Goal: Information Seeking & Learning: Learn about a topic

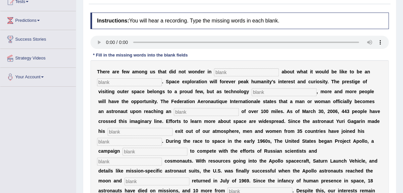
drag, startPoint x: 311, startPoint y: 123, endPoint x: 416, endPoint y: 192, distance: 125.4
click at [403, 115] on html "Toggle navigation Home Practice Questions Speaking Practice Read Aloud Repeat S…" at bounding box center [201, 18] width 403 height 193
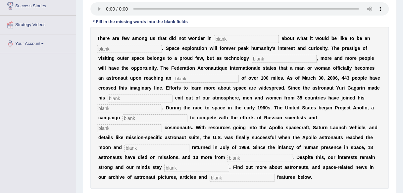
scroll to position [118, 0]
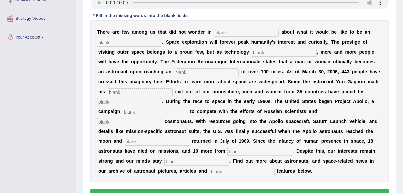
click at [227, 173] on input "text" at bounding box center [242, 172] width 65 height 8
type input "interacted"
click at [207, 164] on input "text" at bounding box center [196, 162] width 65 height 8
type input "determined"
click at [234, 152] on input "text" at bounding box center [259, 152] width 65 height 8
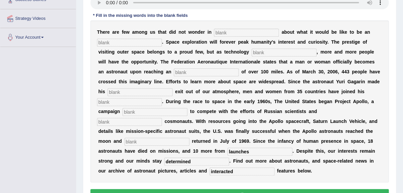
type input "launches"
click at [179, 142] on input "text" at bounding box center [156, 142] width 65 height 8
type input "safely"
click at [231, 34] on input "text" at bounding box center [246, 33] width 65 height 8
type input "all"
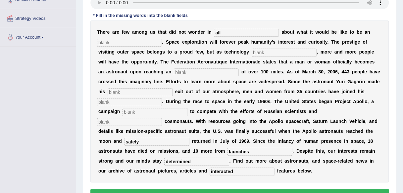
click at [151, 43] on input "text" at bounding box center [129, 43] width 65 height 8
type input "astronout"
click at [256, 53] on input "text" at bounding box center [284, 53] width 65 height 8
type input "develops"
click at [193, 74] on input "text" at bounding box center [206, 73] width 65 height 8
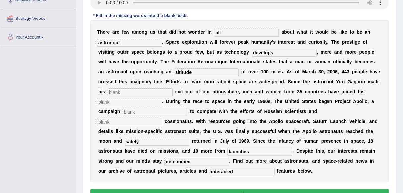
type input "altitude"
click at [149, 91] on input "text" at bounding box center [140, 92] width 65 height 8
type input "pioneering"
click at [133, 103] on input "text" at bounding box center [129, 102] width 65 height 8
click at [134, 113] on input "text" at bounding box center [155, 112] width 65 height 8
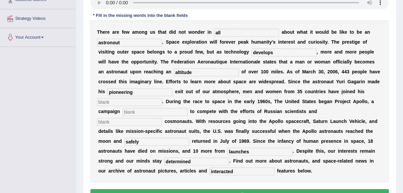
click at [129, 122] on input "text" at bounding box center [129, 122] width 65 height 8
click at [133, 102] on input "text" at bounding box center [129, 102] width 65 height 8
click at [147, 189] on button "Verify" at bounding box center [239, 194] width 298 height 11
click at [136, 103] on input "text" at bounding box center [129, 102] width 65 height 8
type input "na"
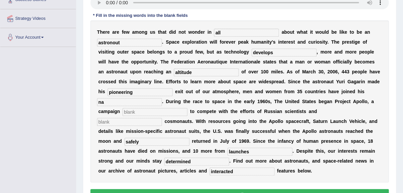
click at [137, 113] on input "text" at bounding box center [155, 112] width 65 height 8
type input "laughed"
click at [133, 123] on input "text" at bounding box center [129, 122] width 65 height 8
type input "safe"
click at [139, 190] on button "Verify" at bounding box center [239, 194] width 298 height 11
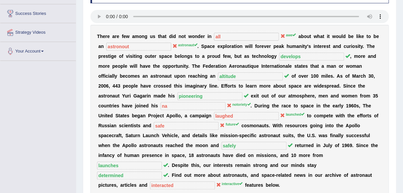
scroll to position [105, 0]
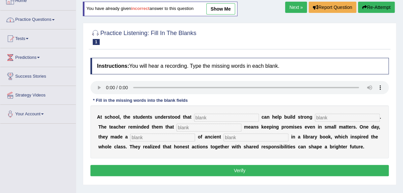
scroll to position [40, 0]
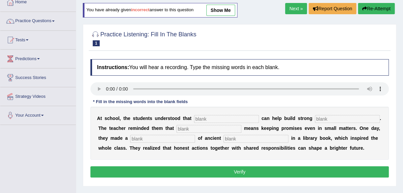
click at [229, 138] on input "text" at bounding box center [255, 139] width 65 height 8
type input "o"
type input "request"
click at [213, 119] on input "text" at bounding box center [226, 119] width 65 height 8
type input "understood"
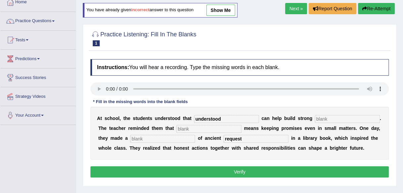
click at [323, 119] on input "text" at bounding box center [347, 119] width 65 height 8
click at [330, 121] on input "text" at bounding box center [347, 119] width 65 height 8
type input "communities"
click at [236, 130] on input "text" at bounding box center [208, 129] width 65 height 8
type input "intergity"
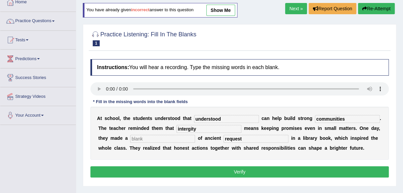
click at [170, 140] on input "text" at bounding box center [162, 139] width 65 height 8
type input "discovery"
click at [167, 172] on button "Verify" at bounding box center [239, 172] width 298 height 11
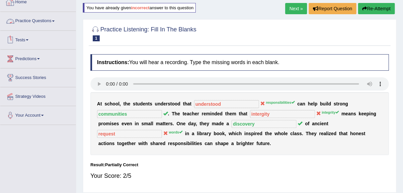
click at [57, 24] on link "Practice Questions" at bounding box center [37, 20] width 75 height 17
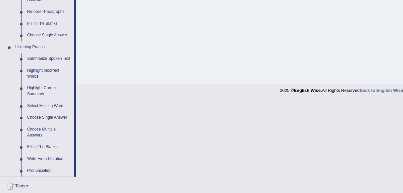
scroll to position [296, 0]
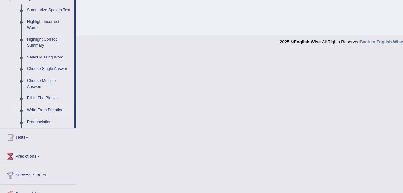
click at [47, 109] on link "Write From Dictation" at bounding box center [49, 111] width 50 height 12
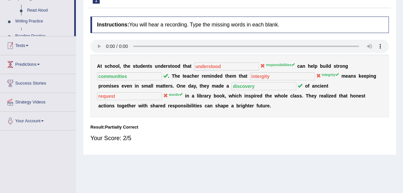
scroll to position [119, 0]
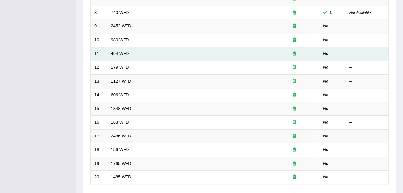
scroll to position [189, 0]
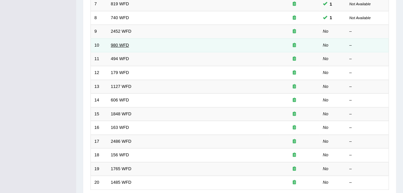
click at [115, 44] on link "980 WFD" at bounding box center [120, 45] width 18 height 5
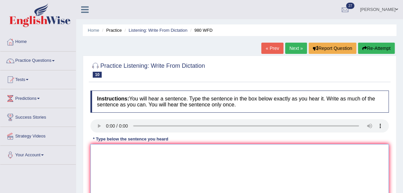
click at [113, 164] on textarea at bounding box center [239, 176] width 298 height 64
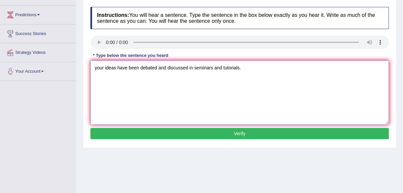
scroll to position [93, 0]
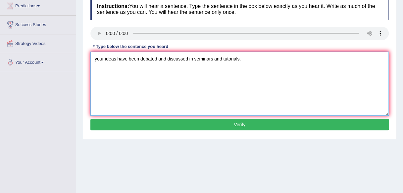
type textarea "your ideas have been debated and discussed in seminars and tutorials."
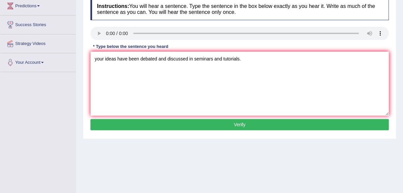
click at [314, 128] on button "Verify" at bounding box center [239, 124] width 298 height 11
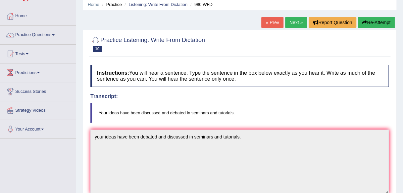
scroll to position [0, 0]
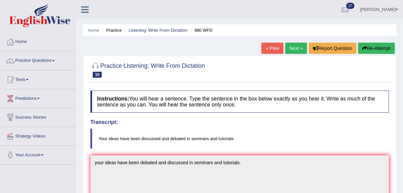
click at [297, 52] on link "Next »" at bounding box center [296, 48] width 22 height 11
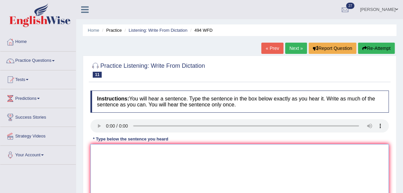
click at [217, 166] on textarea at bounding box center [239, 176] width 298 height 64
click at [123, 152] on textarea at bounding box center [239, 176] width 298 height 64
click at [128, 152] on textarea "The vocubulary which is" at bounding box center [239, 176] width 298 height 64
click at [137, 151] on textarea "The vocubulary which is" at bounding box center [239, 176] width 298 height 64
click at [140, 153] on textarea "The vocubulary which is" at bounding box center [239, 176] width 298 height 64
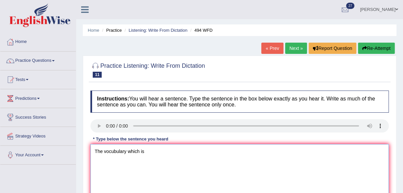
click at [139, 153] on textarea "The vocubulary which is" at bounding box center [239, 176] width 298 height 64
click at [142, 156] on textarea "The vocubulary that is" at bounding box center [239, 176] width 298 height 64
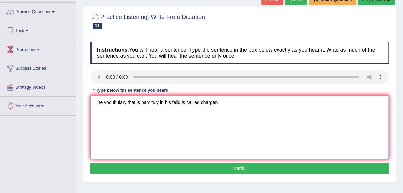
scroll to position [53, 0]
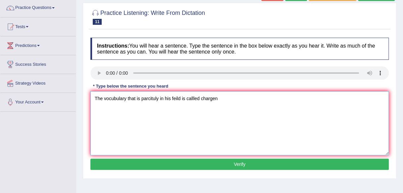
type textarea "The vocubulary that is parcituly in his feild is callled chargen"
click at [270, 168] on button "Verify" at bounding box center [239, 164] width 298 height 11
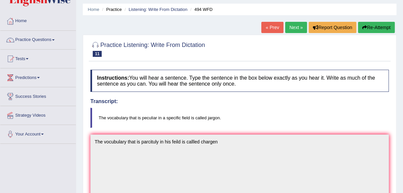
scroll to position [0, 0]
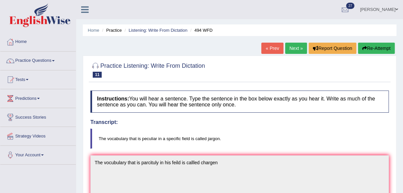
click at [289, 46] on link "Next »" at bounding box center [296, 48] width 22 height 11
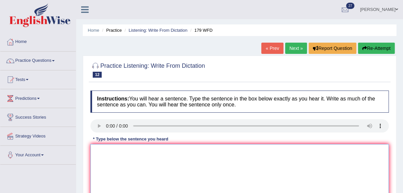
click at [160, 156] on textarea at bounding box center [239, 176] width 298 height 64
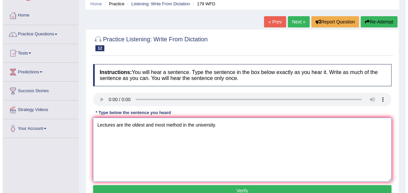
scroll to position [40, 0]
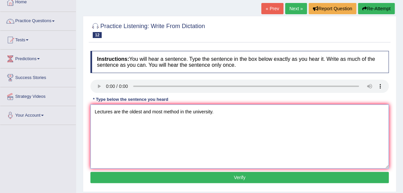
type textarea "Lectures are the oldest and most method in the university."
click at [272, 181] on button "Verify" at bounding box center [239, 177] width 298 height 11
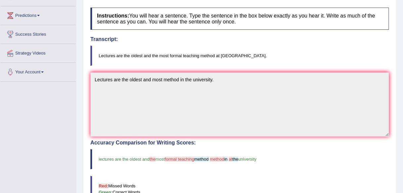
scroll to position [26, 0]
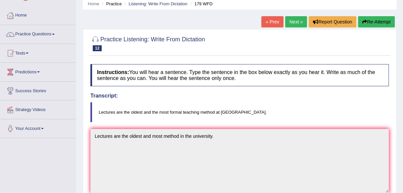
click at [293, 24] on link "Next »" at bounding box center [296, 21] width 22 height 11
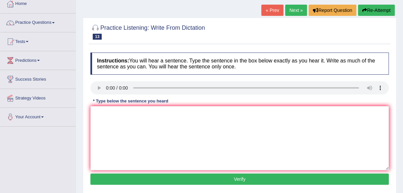
scroll to position [38, 0]
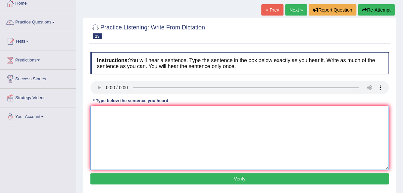
click at [194, 131] on textarea at bounding box center [239, 138] width 298 height 64
click at [141, 117] on textarea "A university degree" at bounding box center [239, 138] width 298 height 64
click at [222, 114] on textarea "A university degree a requirment to enter many proffesions" at bounding box center [239, 138] width 298 height 64
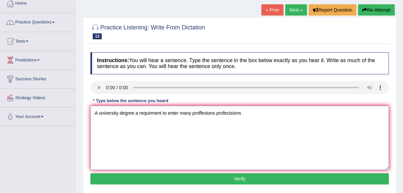
click at [244, 149] on textarea "A university degree a requirment to enter many proffesions profecisions" at bounding box center [239, 138] width 298 height 64
type textarea "A university degree a requirment to enter many proffesions profecisions."
click at [246, 178] on button "Verify" at bounding box center [239, 178] width 298 height 11
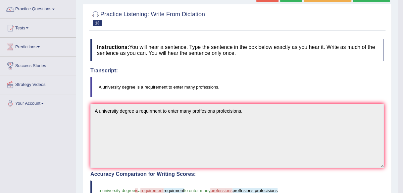
scroll to position [0, 0]
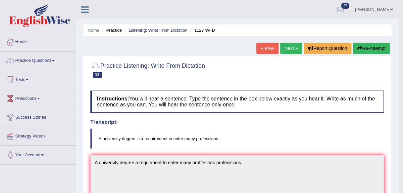
click at [292, 48] on link "Next »" at bounding box center [291, 48] width 22 height 11
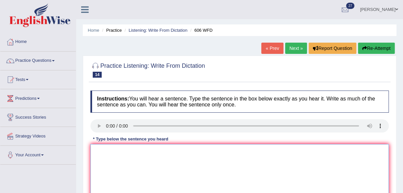
click at [101, 153] on textarea at bounding box center [239, 176] width 298 height 64
type textarea "S"
click at [128, 155] on textarea "Students" at bounding box center [239, 176] width 298 height 64
click at [145, 151] on textarea "Students will study" at bounding box center [239, 176] width 298 height 64
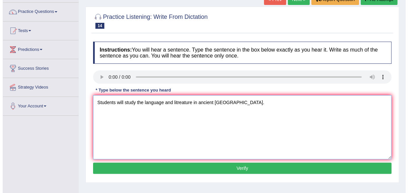
scroll to position [53, 0]
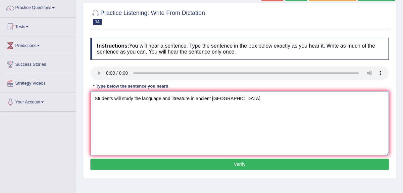
type textarea "Students will study the language and litreature in ancient greece."
click at [364, 165] on button "Verify" at bounding box center [239, 164] width 298 height 11
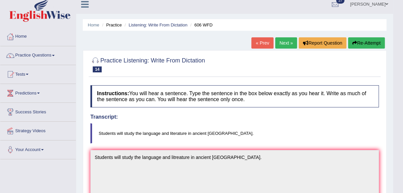
scroll to position [0, 0]
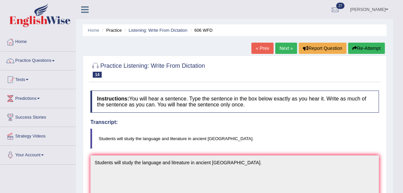
click at [285, 48] on link "Next »" at bounding box center [286, 48] width 22 height 11
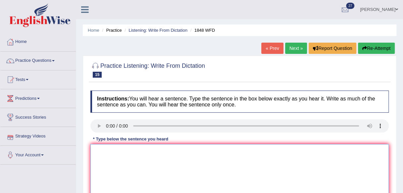
click at [121, 171] on textarea at bounding box center [239, 176] width 298 height 64
click at [139, 153] on textarea "Students must provide a valid to enroll in this course" at bounding box center [239, 176] width 298 height 64
click at [140, 153] on textarea "Students must provide a valid to enroll in this course" at bounding box center [239, 176] width 298 height 64
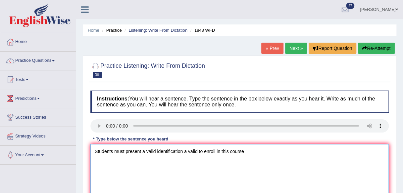
click at [247, 154] on textarea "Students must present a valid identification a valid to enroll in this course" at bounding box center [239, 176] width 298 height 64
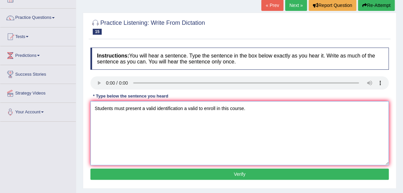
scroll to position [53, 0]
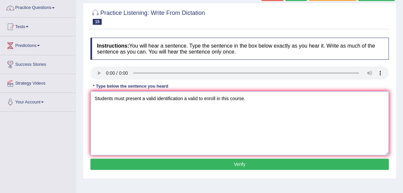
type textarea "Students must present a valid identification a valid to enroll in this course."
click at [344, 165] on button "Verify" at bounding box center [239, 164] width 298 height 11
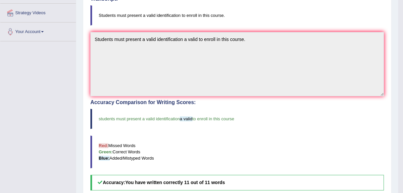
scroll to position [0, 0]
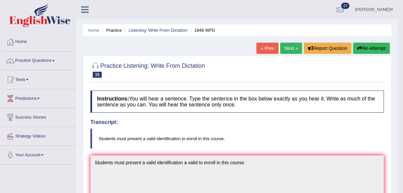
click at [284, 49] on link "Next »" at bounding box center [291, 48] width 22 height 11
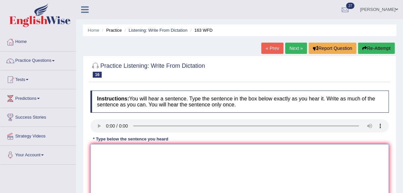
click at [107, 167] on textarea at bounding box center [239, 176] width 298 height 64
click at [228, 155] on textarea "A number of assingnments will be submitted at the confrence." at bounding box center [239, 176] width 298 height 64
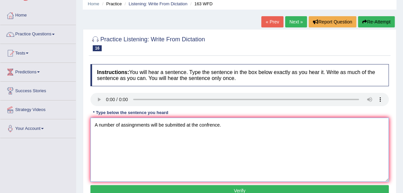
scroll to position [40, 0]
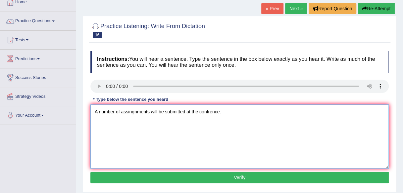
type textarea "A number of assingnments will be submitted at the confrence."
click at [342, 176] on button "Verify" at bounding box center [239, 177] width 298 height 11
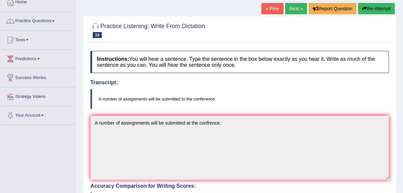
scroll to position [0, 0]
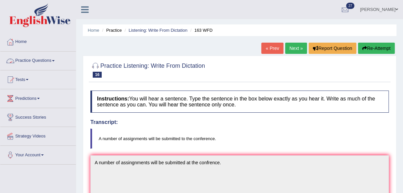
click at [54, 60] on link "Practice Questions" at bounding box center [37, 60] width 75 height 17
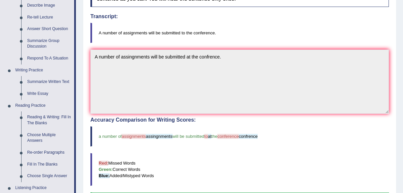
scroll to position [119, 0]
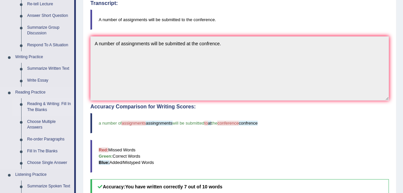
click at [50, 106] on link "Reading & Writing: Fill In The Blanks" at bounding box center [49, 107] width 50 height 18
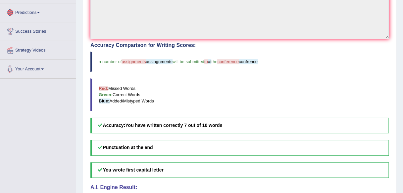
scroll to position [224, 0]
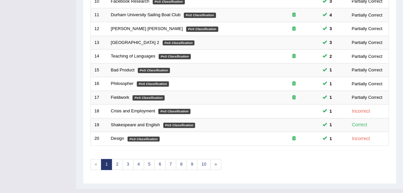
scroll to position [242, 0]
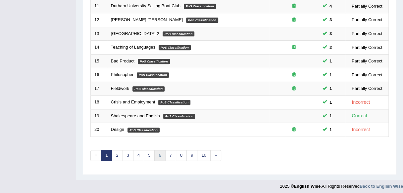
click at [160, 156] on link "6" at bounding box center [159, 155] width 11 height 11
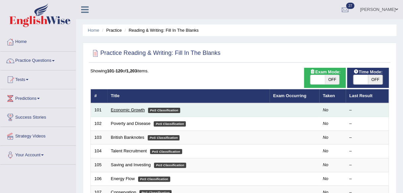
click at [118, 109] on link "Economic Growth" at bounding box center [128, 110] width 34 height 5
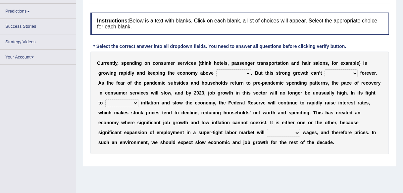
scroll to position [82, 0]
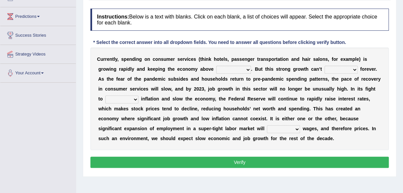
click at [246, 69] on select "board water all themselves" at bounding box center [233, 70] width 35 height 8
select select "all"
click at [216, 66] on select "board water all themselves" at bounding box center [233, 70] width 35 height 8
click at [354, 69] on select "perceive persist stride underlie" at bounding box center [340, 70] width 33 height 8
select select "perceive"
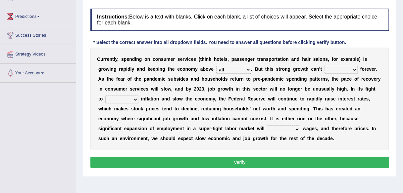
click at [324, 66] on select "perceive persist stride underlie" at bounding box center [340, 70] width 33 height 8
click at [127, 98] on select "inflow disarm tame distaste" at bounding box center [121, 100] width 33 height 8
select select "disarm"
click at [105, 96] on select "inflow disarm tame distaste" at bounding box center [121, 100] width 33 height 8
click at [269, 130] on select "precede rupture accede accelerate" at bounding box center [283, 129] width 33 height 8
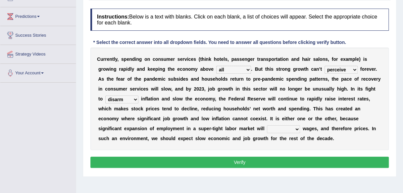
select select "rupture"
click at [267, 125] on select "precede rupture accede accelerate" at bounding box center [283, 129] width 33 height 8
click at [262, 160] on button "Verify" at bounding box center [239, 162] width 298 height 11
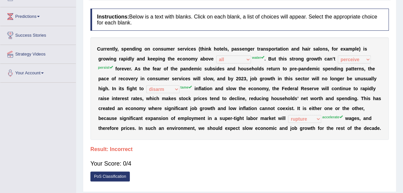
scroll to position [0, 0]
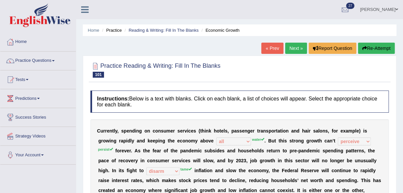
click at [293, 48] on link "Next »" at bounding box center [296, 48] width 22 height 11
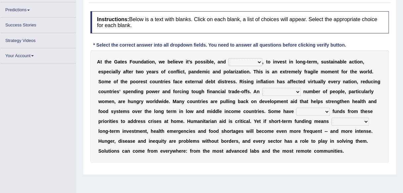
scroll to position [79, 0]
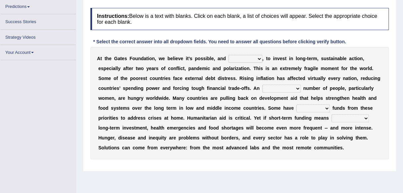
click at [260, 58] on div "A t t h e G a t e s F o u n d a t i o n , w e b e l i e v e i t ’ s p o s s i b…" at bounding box center [239, 103] width 298 height 113
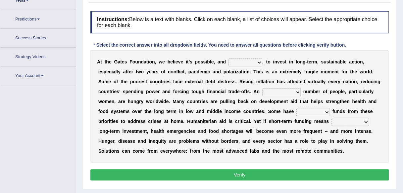
scroll to position [91, 0]
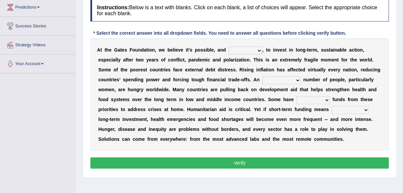
select select "imperative"
click at [228, 47] on select "impaired impalpable imperative impressive" at bounding box center [245, 51] width 34 height 8
click at [297, 82] on select "alarming unintentional implicit absolute" at bounding box center [281, 80] width 38 height 8
select select "alarming"
click at [262, 76] on select "alarming unintentional implicit absolute" at bounding box center [281, 80] width 38 height 8
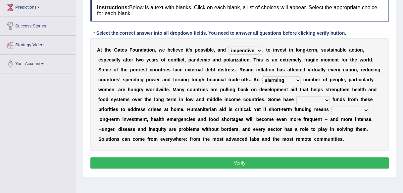
click at [326, 101] on select "rebounded expended recouped redirected" at bounding box center [312, 100] width 33 height 8
select select "expended"
click at [296, 96] on select "rebounded expended recouped redirected" at bounding box center [312, 100] width 33 height 8
click at [365, 111] on select "emphasizing alerting covening neglecting" at bounding box center [349, 110] width 37 height 8
select select "alerting"
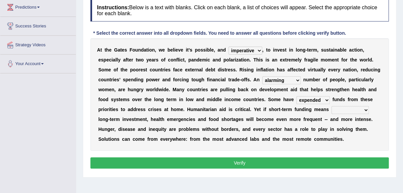
click at [331, 106] on select "emphasizing alerting covening neglecting" at bounding box center [349, 110] width 37 height 8
click at [299, 162] on button "Verify" at bounding box center [239, 163] width 298 height 11
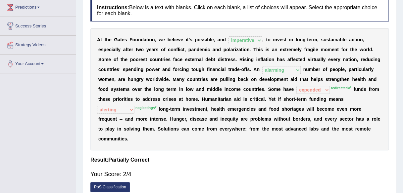
scroll to position [0, 0]
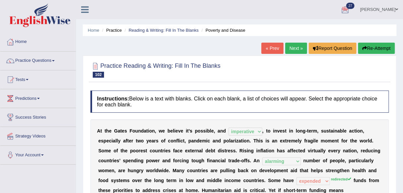
click at [291, 51] on link "Next »" at bounding box center [296, 48] width 22 height 11
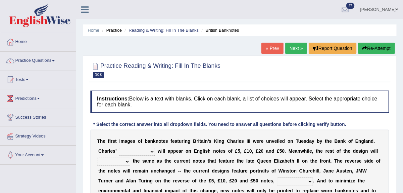
click at [151, 151] on select "cornerstone portion plagiarism portrait" at bounding box center [137, 152] width 36 height 8
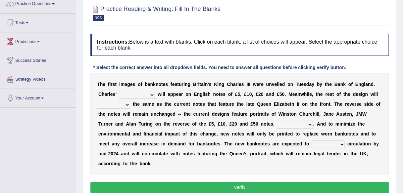
scroll to position [58, 0]
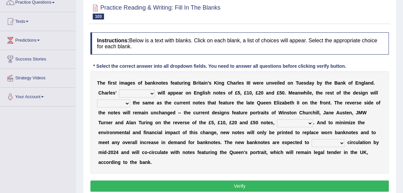
click at [153, 94] on select "cornerstone portion plagiarism portrait" at bounding box center [137, 94] width 36 height 8
select select "cornerstone"
click at [119, 90] on select "cornerstone portion plagiarism portrait" at bounding box center [137, 94] width 36 height 8
click at [128, 104] on select "remain surpass signify replicate" at bounding box center [113, 104] width 33 height 8
select select "remain"
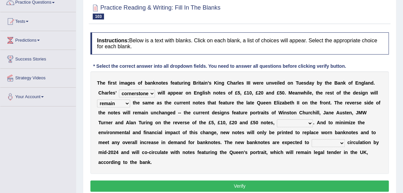
click at [97, 100] on select "remain surpass signify replicate" at bounding box center [113, 104] width 33 height 8
click at [310, 125] on select "pervasively variously audaciously respectively" at bounding box center [295, 124] width 36 height 8
select select "respectively"
click at [277, 120] on select "pervasively variously audaciously respectively" at bounding box center [295, 124] width 36 height 8
click at [309, 123] on select "pervasively variously audaciously respectively" at bounding box center [295, 124] width 36 height 8
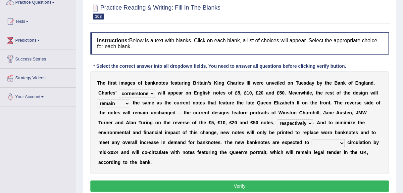
click at [326, 126] on div "T h e f i r s t i m a g e s o f b a n k n o t e s f e a t u r i n g B r i t a i…" at bounding box center [239, 123] width 298 height 103
click at [341, 144] on select "hinge divert enter inoculate" at bounding box center [328, 143] width 33 height 8
select select "enter"
click at [312, 139] on select "hinge divert enter inoculate" at bounding box center [328, 143] width 33 height 8
click at [327, 183] on button "Verify" at bounding box center [239, 186] width 298 height 11
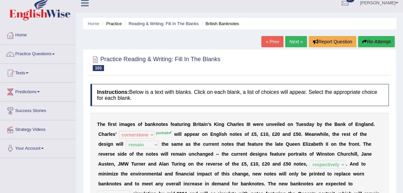
scroll to position [0, 0]
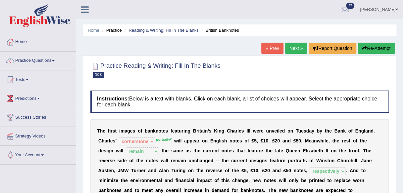
click at [296, 47] on link "Next »" at bounding box center [296, 48] width 22 height 11
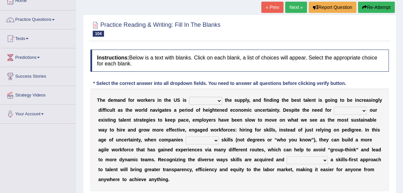
scroll to position [53, 0]
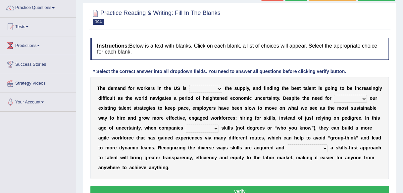
click at [220, 87] on select "outpacing falling flipping irrigating" at bounding box center [205, 89] width 33 height 8
select select "flipping"
click at [189, 85] on select "outpacing falling flipping irrigating" at bounding box center [205, 89] width 33 height 8
click at [364, 98] on select "reveling reflecting revamping inverting" at bounding box center [350, 99] width 33 height 8
select select "reflecting"
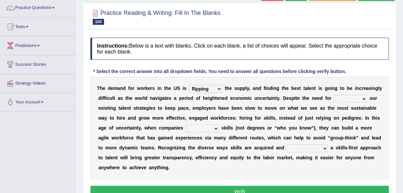
click at [334, 95] on select "reveling reflecting revamping inverting" at bounding box center [350, 99] width 33 height 8
click at [215, 130] on select "neglect prioritize worsen alleviate" at bounding box center [202, 129] width 33 height 8
select select "prioritize"
click at [186, 125] on select "neglect prioritize worsen alleviate" at bounding box center [202, 129] width 33 height 8
click at [325, 147] on select "distinguishing digitizing attempting adopting" at bounding box center [307, 149] width 41 height 8
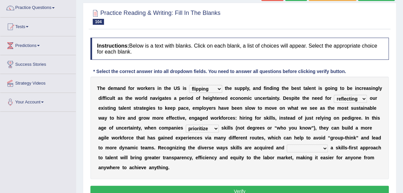
select select "adopting"
click at [287, 145] on select "distinguishing digitizing attempting adopting" at bounding box center [307, 149] width 41 height 8
click at [286, 188] on button "Verify" at bounding box center [239, 191] width 298 height 11
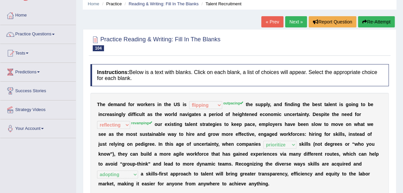
scroll to position [13, 0]
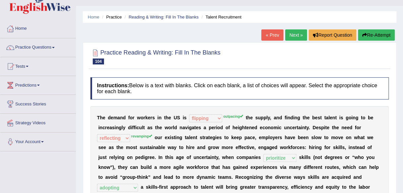
click at [296, 32] on link "Next »" at bounding box center [296, 34] width 22 height 11
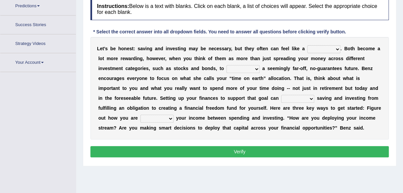
scroll to position [103, 0]
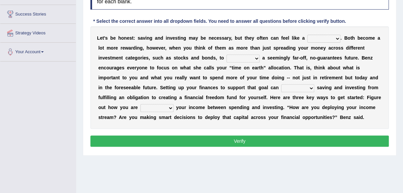
click at [339, 38] on select "nuance choice recidivist chore" at bounding box center [323, 39] width 33 height 8
select select "chore"
click at [307, 35] on select "nuance choice recidivist chore" at bounding box center [323, 39] width 33 height 8
click at [258, 59] on select "fulminate fund categorize fend" at bounding box center [242, 59] width 33 height 8
select select "categorize"
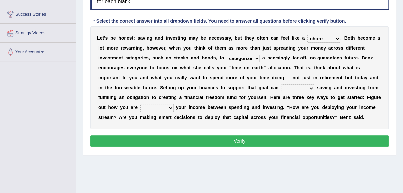
click at [226, 55] on select "fulminate fund categorize fend" at bounding box center [242, 59] width 33 height 8
click at [310, 88] on select "transcend transact transport transform" at bounding box center [297, 88] width 33 height 8
select select "transform"
click at [281, 84] on select "transcend transact transport transform" at bounding box center [297, 88] width 33 height 8
click at [172, 108] on select "affording spiking allocating delegating" at bounding box center [156, 108] width 33 height 8
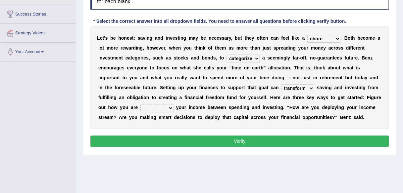
select select "affording"
click at [140, 104] on select "affording spiking allocating delegating" at bounding box center [156, 108] width 33 height 8
click at [173, 141] on button "Verify" at bounding box center [239, 141] width 298 height 11
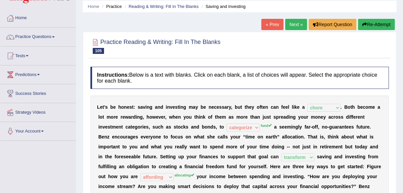
scroll to position [22, 0]
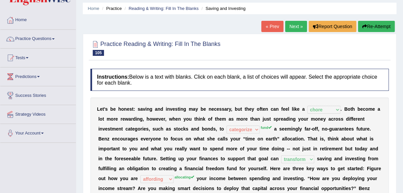
click at [297, 30] on link "Next »" at bounding box center [296, 26] width 22 height 11
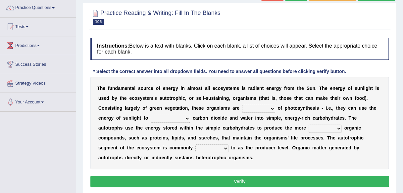
scroll to position [66, 0]
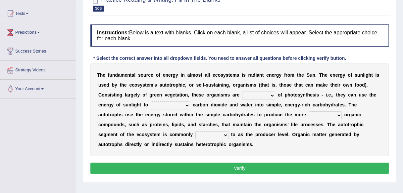
click at [273, 98] on select "aware capable proud guilty" at bounding box center [258, 96] width 33 height 8
click at [242, 92] on select "aware capable proud guilty" at bounding box center [258, 96] width 33 height 8
click at [272, 97] on select "aware capable proud guilty" at bounding box center [258, 96] width 33 height 8
select select "aware"
click at [242, 92] on select "aware capable proud guilty" at bounding box center [258, 96] width 33 height 8
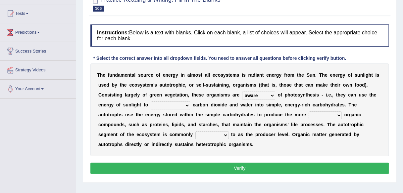
click at [187, 106] on select "communicate build convert force" at bounding box center [170, 106] width 39 height 8
select select "convert"
click at [151, 102] on select "communicate build convert force" at bounding box center [170, 106] width 39 height 8
click at [339, 116] on select "normal complex authentic futile" at bounding box center [325, 116] width 33 height 8
select select "normal"
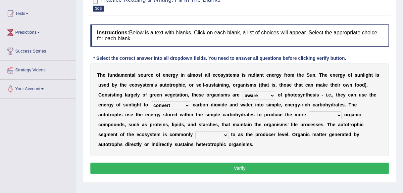
click at [309, 112] on select "normal complex authentic futile" at bounding box center [325, 116] width 33 height 8
click at [339, 117] on select "normal complex authentic futile" at bounding box center [325, 116] width 33 height 8
click at [278, 158] on div "Instructions: Below is a text with blanks. Click on each blank, a list of choic…" at bounding box center [240, 100] width 302 height 158
click at [224, 135] on select "made known provided referred" at bounding box center [211, 135] width 33 height 8
select select "referred"
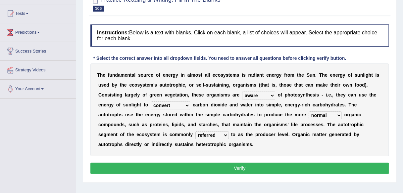
click at [195, 131] on select "made known provided referred" at bounding box center [211, 135] width 33 height 8
click at [202, 163] on button "Verify" at bounding box center [239, 168] width 298 height 11
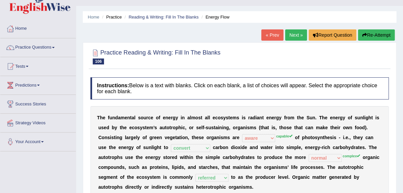
scroll to position [0, 0]
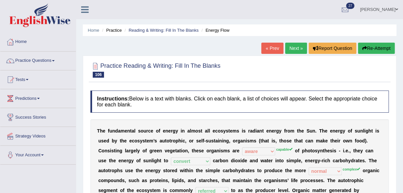
click at [287, 47] on link "Next »" at bounding box center [296, 48] width 22 height 11
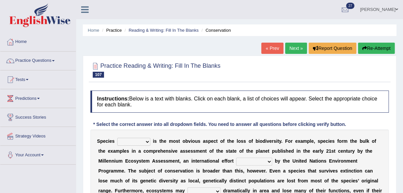
click at [144, 140] on select "richness extinction migration diversity" at bounding box center [133, 142] width 33 height 8
select select "migration"
click at [117, 138] on select "richness extinction migration diversity" at bounding box center [133, 142] width 33 height 8
click at [269, 162] on select "confounded consulted converted coordinated" at bounding box center [254, 162] width 36 height 8
select select "consulted"
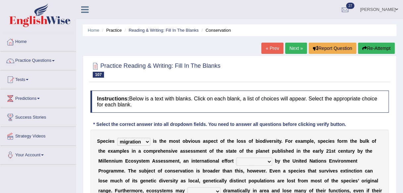
click at [236, 158] on select "confounded consulted converted coordinated" at bounding box center [254, 162] width 36 height 8
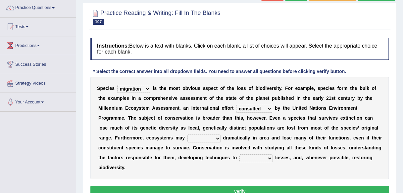
scroll to position [66, 0]
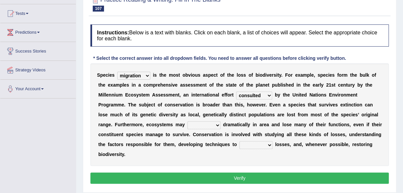
click at [216, 125] on select "expand remain shrink extend" at bounding box center [203, 126] width 33 height 8
select select "shrink"
click at [187, 122] on select "expand remain shrink extend" at bounding box center [203, 126] width 33 height 8
click at [267, 145] on select "prevent praise accelerate prompt" at bounding box center [255, 145] width 33 height 8
select select "prevent"
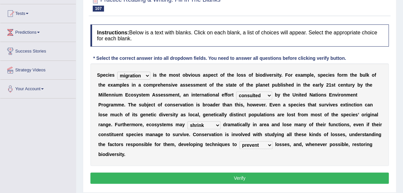
click at [239, 141] on select "prevent praise accelerate prompt" at bounding box center [255, 145] width 33 height 8
click at [259, 174] on button "Verify" at bounding box center [239, 178] width 298 height 11
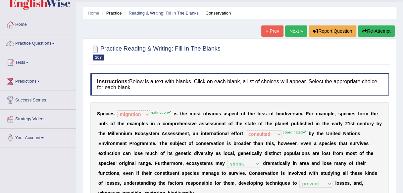
scroll to position [15, 0]
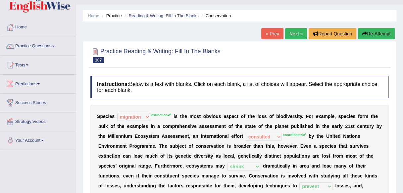
click at [299, 36] on link "Next »" at bounding box center [296, 33] width 22 height 11
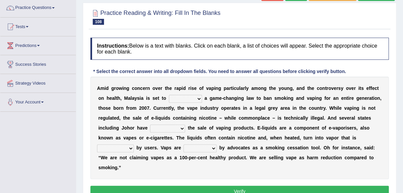
scroll to position [58, 0]
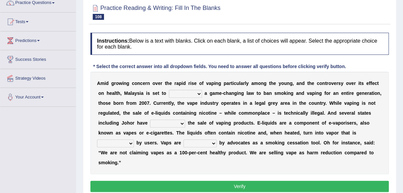
click at [202, 93] on b at bounding box center [203, 93] width 3 height 5
click at [198, 93] on select "introduce adapt lift enroll" at bounding box center [185, 94] width 33 height 8
select select "introduce"
click at [169, 90] on select "introduce adapt lift enroll" at bounding box center [185, 94] width 33 height 8
click at [195, 94] on select "introduce adapt lift enroll" at bounding box center [185, 94] width 33 height 8
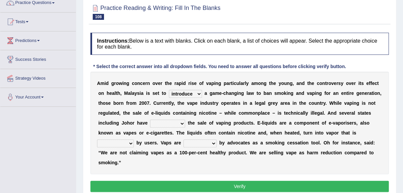
click at [225, 117] on div "A m i d g r o w i n g c o n c e r n o v e r t h e r a p i d r i s e o f v a p i…" at bounding box center [239, 123] width 298 height 103
click at [183, 123] on select "proposed proliferated prohibited promoted" at bounding box center [167, 124] width 35 height 8
select select "prohibited"
click at [150, 120] on select "proposed proliferated prohibited promoted" at bounding box center [167, 124] width 35 height 8
click at [129, 141] on select "comprised inhaled compressed exhaled" at bounding box center [115, 144] width 37 height 8
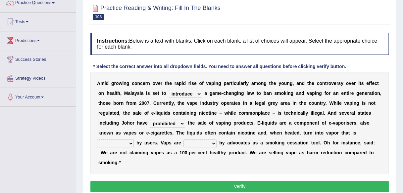
select select "compressed"
click at [97, 140] on select "comprised inhaled compressed exhaled" at bounding box center [115, 144] width 37 height 8
click at [214, 140] on select "touted despised criticized destroyed" at bounding box center [199, 144] width 33 height 8
select select "destroyed"
click at [183, 140] on select "touted despised criticized destroyed" at bounding box center [199, 144] width 33 height 8
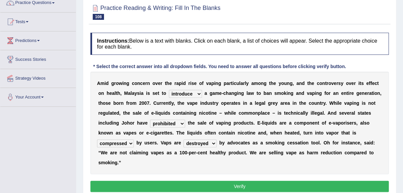
click at [199, 183] on button "Verify" at bounding box center [239, 186] width 298 height 11
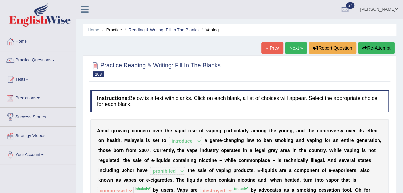
scroll to position [0, 0]
click at [292, 47] on link "Next »" at bounding box center [296, 48] width 22 height 11
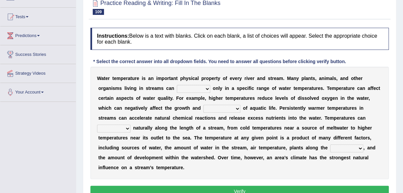
scroll to position [62, 0]
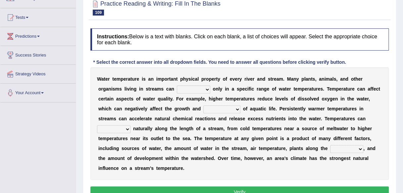
click at [205, 89] on select "wither perish flourish deteriorate" at bounding box center [193, 90] width 33 height 8
select select "flourish"
click at [177, 86] on select "wither perish flourish deteriorate" at bounding box center [193, 90] width 33 height 8
click at [236, 110] on select "productivity corrosion appreciation degradation" at bounding box center [221, 110] width 37 height 8
click at [203, 106] on select "productivity corrosion appreciation degradation" at bounding box center [221, 110] width 37 height 8
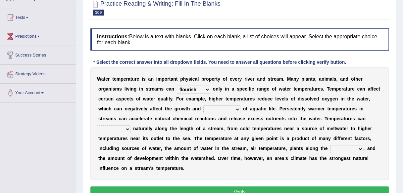
click at [241, 109] on b at bounding box center [241, 108] width 3 height 5
click at [235, 110] on select "productivity corrosion appreciation degradation" at bounding box center [221, 110] width 37 height 8
select select "productivity"
click at [203, 106] on select "productivity corrosion appreciation degradation" at bounding box center [221, 110] width 37 height 8
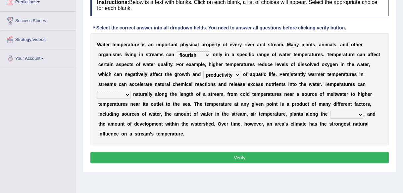
scroll to position [97, 0]
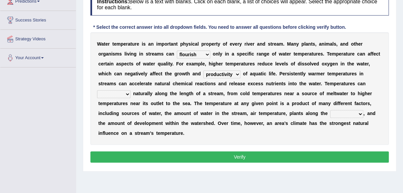
click at [127, 91] on select "decline vary remain deteriorate" at bounding box center [113, 94] width 33 height 8
select select "vary"
click at [97, 90] on select "decline vary remain deteriorate" at bounding box center [113, 94] width 33 height 8
click at [179, 121] on b at bounding box center [180, 123] width 3 height 5
click at [182, 121] on b "t" at bounding box center [182, 123] width 2 height 5
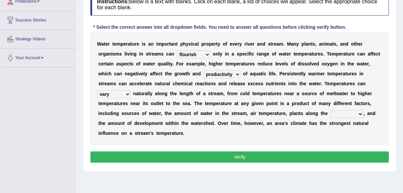
click at [189, 122] on b at bounding box center [189, 123] width 3 height 5
click at [207, 121] on b "h" at bounding box center [207, 123] width 3 height 5
click at [213, 121] on b "d" at bounding box center [212, 123] width 3 height 5
click at [219, 121] on b "O" at bounding box center [220, 123] width 4 height 5
click at [224, 121] on b "e" at bounding box center [225, 123] width 3 height 5
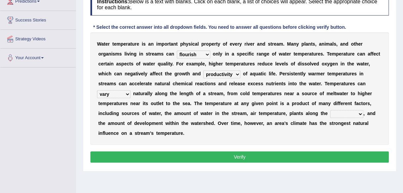
click at [229, 121] on b at bounding box center [229, 123] width 3 height 5
click at [236, 121] on b "m" at bounding box center [236, 123] width 4 height 5
click at [361, 116] on select "mountains road forest bank" at bounding box center [346, 114] width 33 height 8
click at [308, 152] on button "Verify" at bounding box center [239, 157] width 298 height 11
click at [361, 113] on select "mountains road forest bank" at bounding box center [346, 114] width 33 height 8
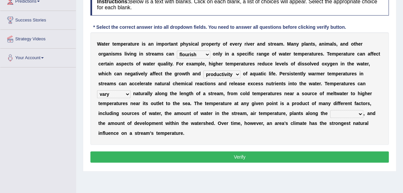
select select "bank"
click at [330, 110] on select "mountains road forest bank" at bounding box center [346, 114] width 33 height 8
click at [322, 155] on button "Verify" at bounding box center [239, 157] width 298 height 11
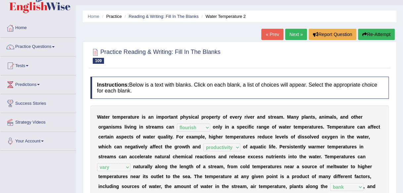
scroll to position [15, 0]
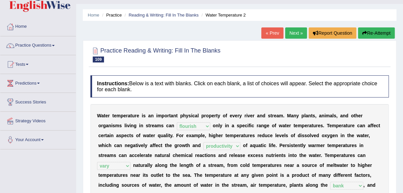
click at [294, 32] on link "Next »" at bounding box center [296, 32] width 22 height 11
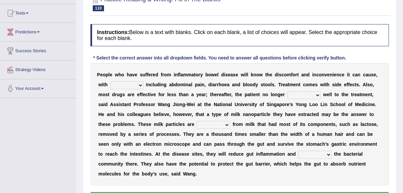
scroll to position [67, 0]
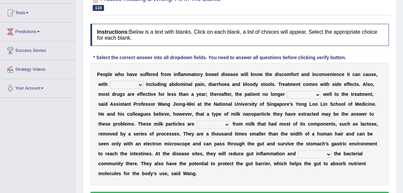
click at [141, 86] on select "symptoms sources causes benefits" at bounding box center [126, 85] width 33 height 8
select select "causes"
click at [110, 81] on select "symptoms sources causes benefits" at bounding box center [126, 85] width 33 height 8
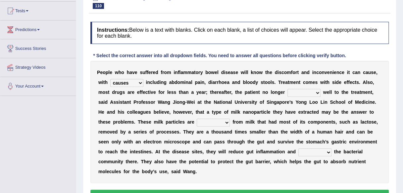
scroll to position [70, 0]
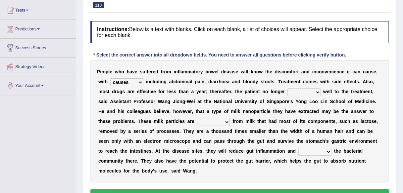
click at [319, 93] on select "returns refers responds refuses" at bounding box center [303, 92] width 33 height 8
select select "returns"
click at [287, 88] on select "returns refers responds refuses" at bounding box center [303, 92] width 33 height 8
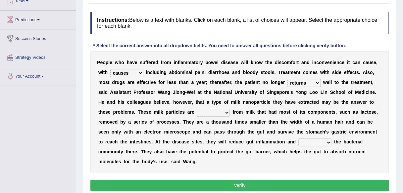
scroll to position [80, 0]
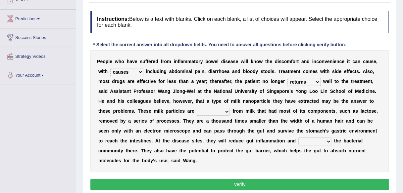
click at [224, 113] on select "prohibited derived missed prevented" at bounding box center [213, 112] width 33 height 8
select select "derived"
click at [197, 108] on select "prohibited derived missed prevented" at bounding box center [213, 112] width 33 height 8
click at [326, 142] on select "restore erase quarantine disturb" at bounding box center [314, 142] width 33 height 8
select select "restore"
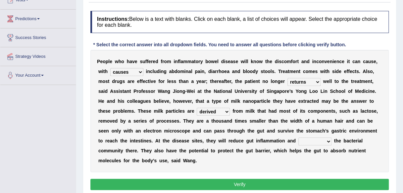
click at [298, 138] on select "restore erase quarantine disturb" at bounding box center [314, 142] width 33 height 8
click at [279, 186] on button "Verify" at bounding box center [239, 184] width 298 height 11
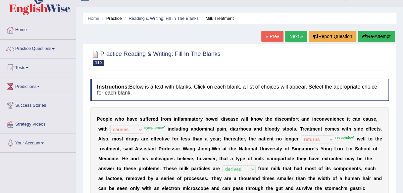
scroll to position [0, 0]
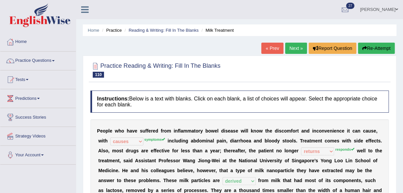
click at [30, 41] on link "Home" at bounding box center [37, 41] width 75 height 17
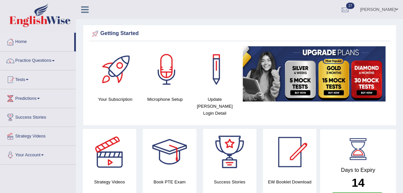
click at [28, 79] on span at bounding box center [27, 79] width 3 height 1
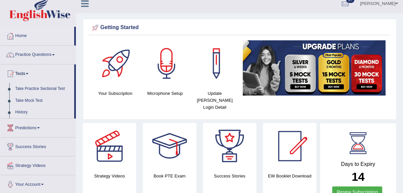
scroll to position [5, 0]
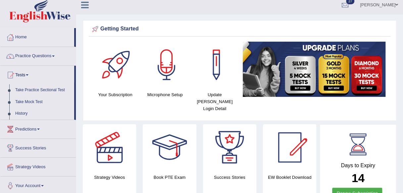
click at [55, 56] on span at bounding box center [53, 56] width 3 height 1
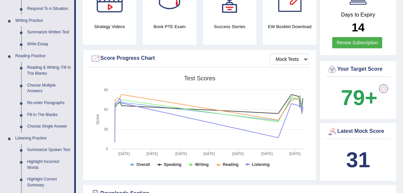
scroll to position [156, 0]
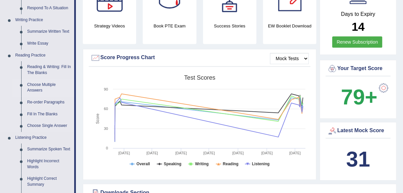
click at [34, 88] on link "Choose Multiple Answers" at bounding box center [49, 88] width 50 height 18
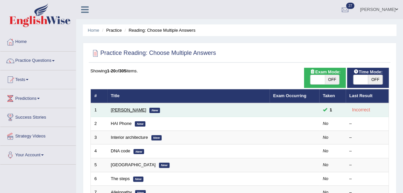
click at [124, 111] on link "[PERSON_NAME]" at bounding box center [128, 110] width 35 height 5
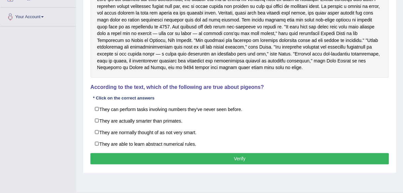
scroll to position [154, 0]
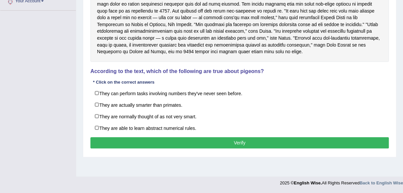
click at [97, 103] on label "They are actually smarter than primates." at bounding box center [239, 105] width 298 height 12
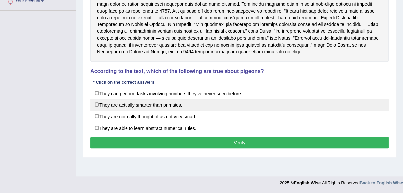
checkbox input "true"
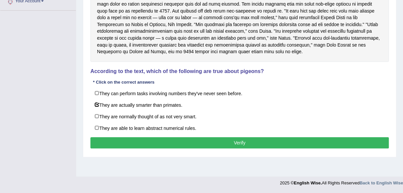
click at [132, 142] on button "Verify" at bounding box center [239, 142] width 298 height 11
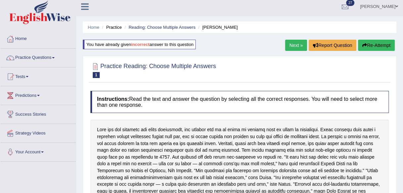
scroll to position [0, 0]
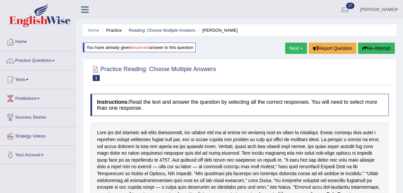
click at [55, 61] on span at bounding box center [53, 60] width 3 height 1
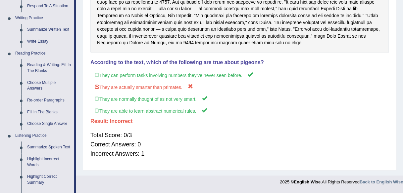
scroll to position [158, 0]
click at [28, 101] on link "Re-order Paragraphs" at bounding box center [49, 101] width 50 height 12
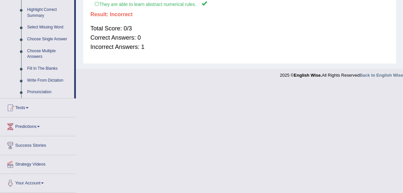
scroll to position [259, 0]
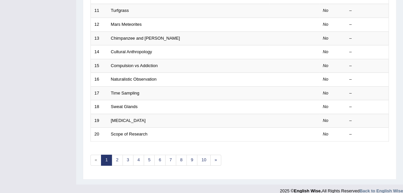
scroll to position [242, 0]
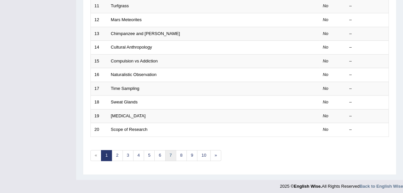
click at [167, 154] on link "7" at bounding box center [170, 155] width 11 height 11
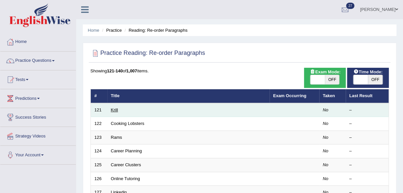
click at [116, 110] on link "Krill" at bounding box center [114, 110] width 7 height 5
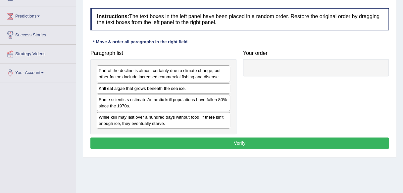
scroll to position [83, 0]
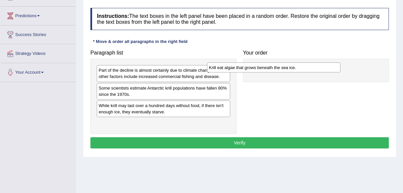
drag, startPoint x: 188, startPoint y: 90, endPoint x: 298, endPoint y: 70, distance: 112.0
click at [298, 70] on div "Krill eat algae that grows beneath the sea ice." at bounding box center [273, 68] width 133 height 10
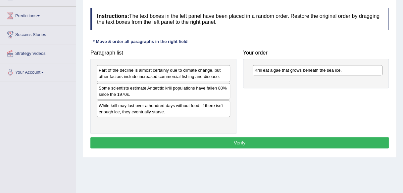
drag, startPoint x: 167, startPoint y: 94, endPoint x: 226, endPoint y: 51, distance: 74.2
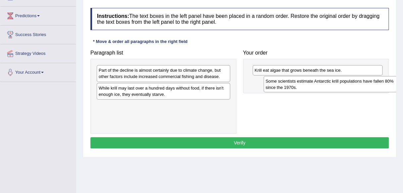
drag, startPoint x: 196, startPoint y: 91, endPoint x: 366, endPoint y: 84, distance: 170.7
click at [366, 84] on div "Some scientists estimate Antarctic krill populations have fallen 80% since the …" at bounding box center [330, 84] width 133 height 17
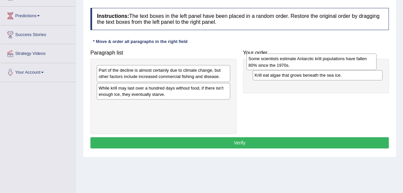
drag, startPoint x: 327, startPoint y: 88, endPoint x: 322, endPoint y: 65, distance: 23.9
click at [322, 65] on div "Some scientists estimate Antarctic krill populations have fallen 80% since the …" at bounding box center [311, 62] width 130 height 17
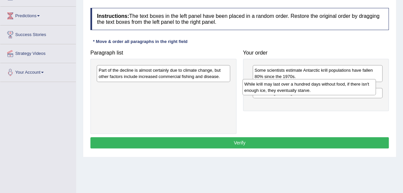
drag, startPoint x: 167, startPoint y: 95, endPoint x: 313, endPoint y: 92, distance: 145.7
click at [313, 92] on div "While krill may last over a hundred days without food, if there isn't enough ic…" at bounding box center [308, 87] width 133 height 17
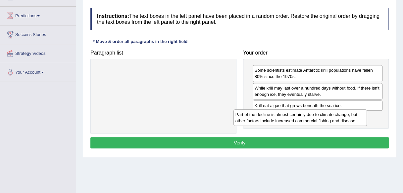
drag, startPoint x: 154, startPoint y: 73, endPoint x: 292, endPoint y: 118, distance: 145.0
click at [292, 118] on div "Part of the decline is almost certainly due to climate change, but other factor…" at bounding box center [299, 118] width 133 height 17
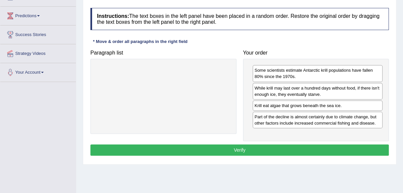
click at [257, 146] on button "Verify" at bounding box center [239, 150] width 298 height 11
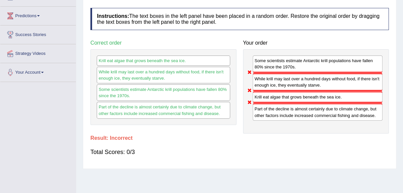
drag, startPoint x: 267, startPoint y: 102, endPoint x: 258, endPoint y: 91, distance: 13.9
click at [258, 91] on div "Some scientists estimate Antarctic krill populations have fallen 80% since the …" at bounding box center [316, 91] width 146 height 84
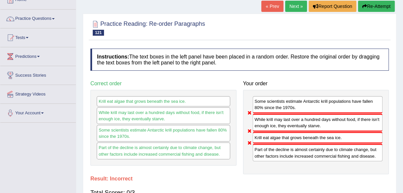
scroll to position [30, 0]
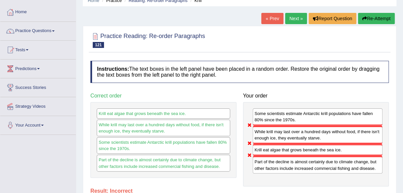
click at [294, 22] on link "Next »" at bounding box center [296, 18] width 22 height 11
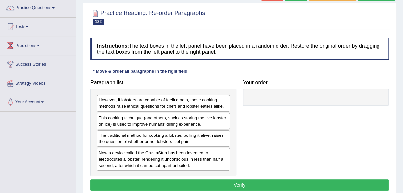
scroll to position [66, 0]
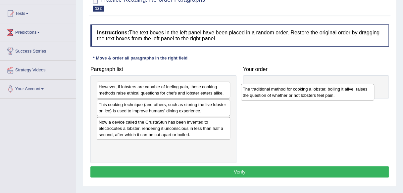
drag, startPoint x: 128, startPoint y: 123, endPoint x: 273, endPoint y: 89, distance: 149.5
click at [273, 89] on div "The traditional method for cooking a lobster, boiling it alive, raises the ques…" at bounding box center [307, 92] width 133 height 17
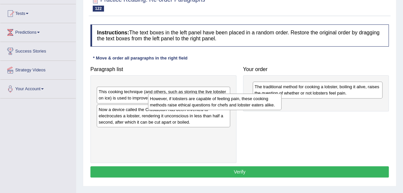
drag, startPoint x: 174, startPoint y: 94, endPoint x: 263, endPoint y: 101, distance: 89.0
click at [263, 101] on div "However, if lobsters are capable of feeling pain, these cooking methods raise e…" at bounding box center [214, 102] width 133 height 17
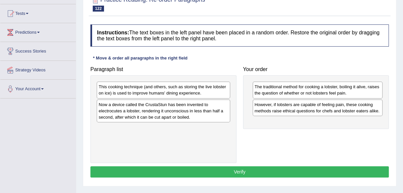
drag, startPoint x: 143, startPoint y: 114, endPoint x: 252, endPoint y: 126, distance: 109.0
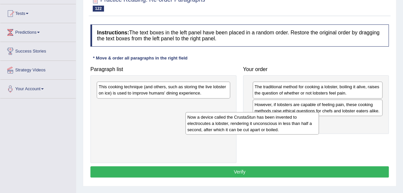
drag, startPoint x: 210, startPoint y: 110, endPoint x: 303, endPoint y: 122, distance: 93.8
click at [303, 122] on div "Now a device called the CrustaStun has been invented to electrocutes a lobster,…" at bounding box center [251, 123] width 133 height 23
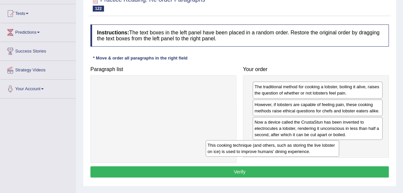
drag, startPoint x: 190, startPoint y: 89, endPoint x: 303, endPoint y: 145, distance: 126.3
click at [303, 145] on div "This cooking technique (and others, such as storing the live lobster on ice) is…" at bounding box center [272, 148] width 133 height 17
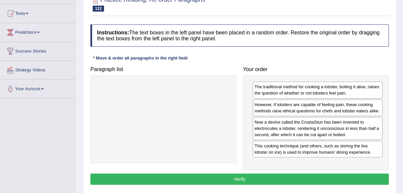
click at [243, 179] on button "Verify" at bounding box center [239, 179] width 298 height 11
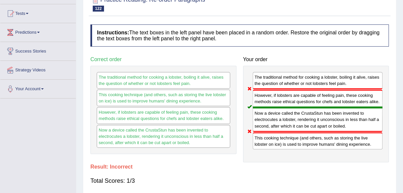
drag, startPoint x: 261, startPoint y: 101, endPoint x: 262, endPoint y: 114, distance: 12.6
click at [262, 114] on div "The traditional method for cooking a lobster, boiling it alive, raises the ques…" at bounding box center [316, 114] width 146 height 97
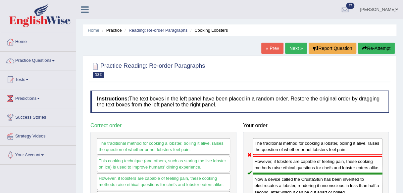
click at [290, 47] on link "Next »" at bounding box center [296, 48] width 22 height 11
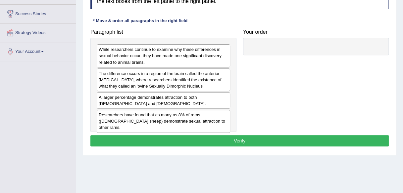
scroll to position [93, 0]
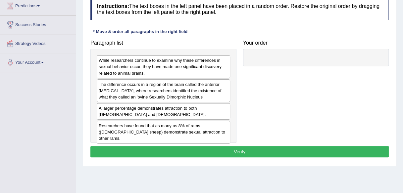
drag, startPoint x: 119, startPoint y: 127, endPoint x: 128, endPoint y: 131, distance: 10.0
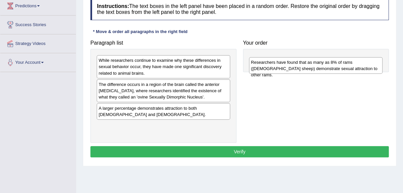
drag, startPoint x: 123, startPoint y: 130, endPoint x: 274, endPoint y: 67, distance: 164.0
click at [274, 67] on div "Researchers have found that as many as 8% of rams ([DEMOGRAPHIC_DATA] sheep) de…" at bounding box center [315, 65] width 133 height 17
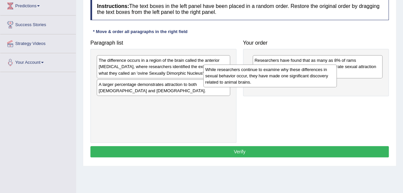
drag, startPoint x: 181, startPoint y: 71, endPoint x: 288, endPoint y: 80, distance: 107.3
click at [288, 80] on div "While researchers continue to examine why these differences in sexual behavior …" at bounding box center [269, 76] width 133 height 23
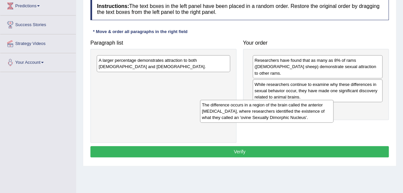
drag, startPoint x: 172, startPoint y: 76, endPoint x: 292, endPoint y: 118, distance: 127.1
click at [292, 118] on div "The difference occurs in a region of the brain called the anterior [MEDICAL_DAT…" at bounding box center [266, 111] width 133 height 23
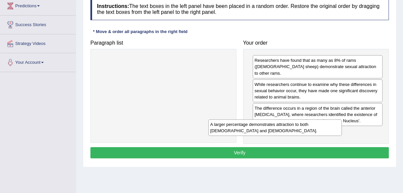
drag, startPoint x: 179, startPoint y: 67, endPoint x: 291, endPoint y: 131, distance: 128.7
click at [291, 131] on div "A larger percentage demonstrates attraction to both [DEMOGRAPHIC_DATA] and [DEM…" at bounding box center [274, 128] width 133 height 17
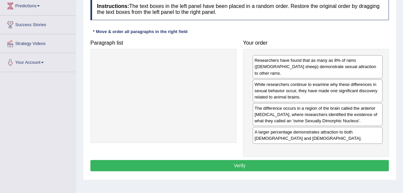
click at [250, 160] on button "Verify" at bounding box center [239, 165] width 298 height 11
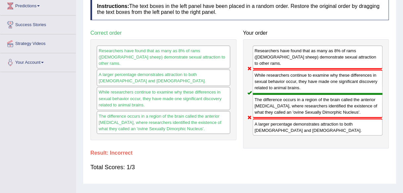
scroll to position [0, 0]
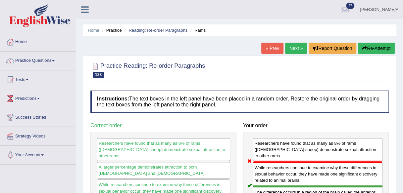
click at [292, 50] on link "Next »" at bounding box center [296, 48] width 22 height 11
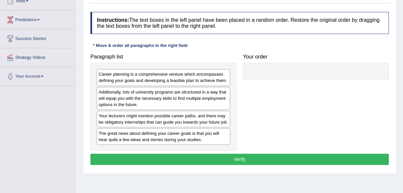
scroll to position [79, 0]
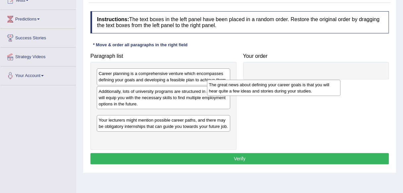
drag, startPoint x: 148, startPoint y: 135, endPoint x: 262, endPoint y: 84, distance: 124.7
click at [262, 84] on div "The great news about defining your career goals is that you will hear quite a f…" at bounding box center [273, 88] width 133 height 17
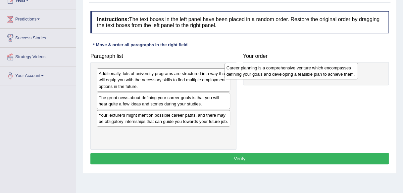
drag, startPoint x: 155, startPoint y: 79, endPoint x: 283, endPoint y: 73, distance: 127.9
click at [283, 73] on div "Career planning is a comprehensive venture which encompasses defining your goal…" at bounding box center [290, 71] width 133 height 17
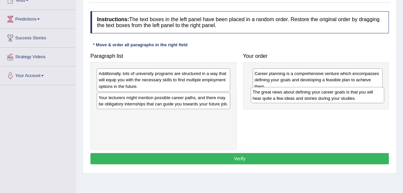
drag, startPoint x: 138, startPoint y: 103, endPoint x: 292, endPoint y: 98, distance: 154.4
click at [292, 98] on div "The great news about defining your career goals is that you will hear quite a f…" at bounding box center [317, 95] width 133 height 17
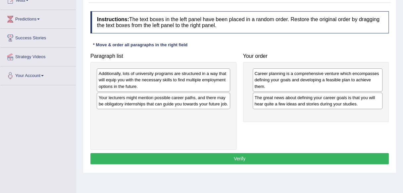
click at [137, 100] on div "Your lecturers might mention possible career paths, and there may be obligatory…" at bounding box center [163, 101] width 133 height 17
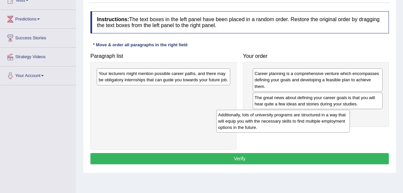
drag, startPoint x: 147, startPoint y: 83, endPoint x: 275, endPoint y: 121, distance: 133.0
click at [275, 121] on div "Additionally, lots of university programs are structured in a way that will equ…" at bounding box center [282, 121] width 133 height 23
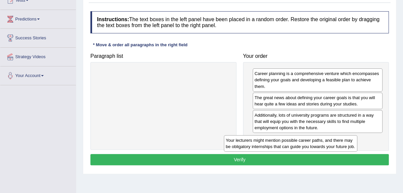
drag, startPoint x: 173, startPoint y: 80, endPoint x: 303, endPoint y: 157, distance: 150.8
click at [303, 152] on div "Your lecturers might mention possible career paths, and there may be obligatory…" at bounding box center [290, 143] width 133 height 17
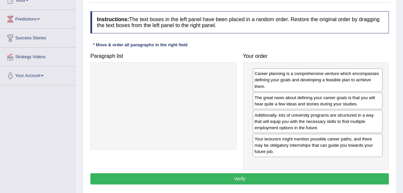
click at [251, 175] on button "Verify" at bounding box center [239, 178] width 298 height 11
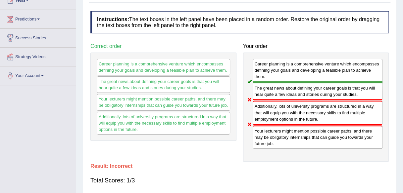
drag, startPoint x: 261, startPoint y: 134, endPoint x: 261, endPoint y: 119, distance: 14.6
click at [261, 119] on div "Career planning is a comprehensive venture which encompasses defining your goal…" at bounding box center [316, 107] width 146 height 109
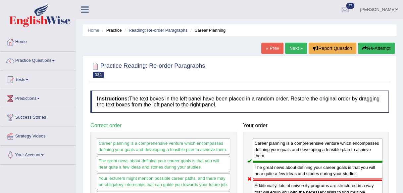
click at [298, 47] on link "Next »" at bounding box center [296, 48] width 22 height 11
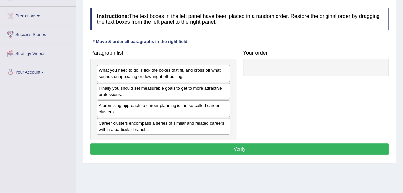
scroll to position [93, 0]
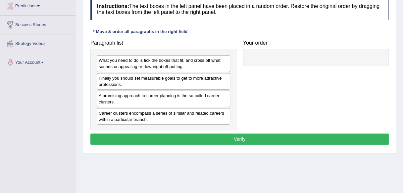
click at [160, 103] on div "A promising approach to career planning is the so-called career clusters." at bounding box center [163, 99] width 133 height 17
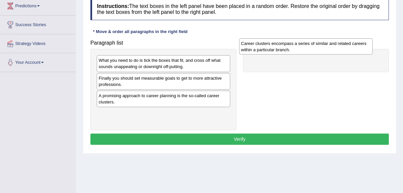
drag, startPoint x: 152, startPoint y: 119, endPoint x: 294, endPoint y: 50, distance: 158.3
click at [294, 50] on div "Career clusters encompass a series of similar and related careers within a part…" at bounding box center [305, 46] width 133 height 17
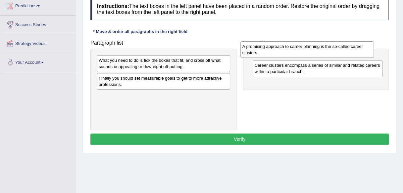
drag, startPoint x: 187, startPoint y: 101, endPoint x: 330, endPoint y: 53, distance: 151.7
click at [330, 53] on div "A promising approach to career planning is the so-called career clusters." at bounding box center [306, 49] width 133 height 17
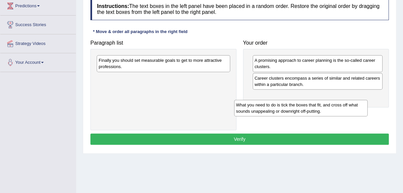
drag, startPoint x: 194, startPoint y: 69, endPoint x: 332, endPoint y: 113, distance: 144.5
click at [332, 113] on div "What you need to do is tick the boxes that fit, and cross off what sounds unapp…" at bounding box center [300, 108] width 133 height 17
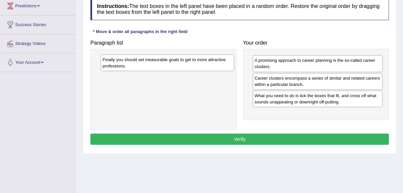
drag, startPoint x: 207, startPoint y: 71, endPoint x: 213, endPoint y: 70, distance: 6.0
click at [213, 70] on div "Finally you should set measurable goals to get to more attractive professions." at bounding box center [167, 63] width 133 height 17
drag, startPoint x: 227, startPoint y: 73, endPoint x: 264, endPoint y: 86, distance: 39.1
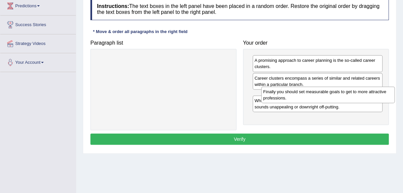
drag, startPoint x: 213, startPoint y: 64, endPoint x: 377, endPoint y: 95, distance: 167.5
click at [377, 95] on div "Finally you should set measurable goals to get to more attractive professions." at bounding box center [327, 95] width 133 height 17
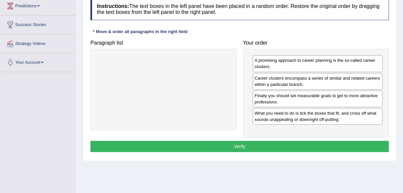
click at [259, 146] on button "Verify" at bounding box center [239, 146] width 298 height 11
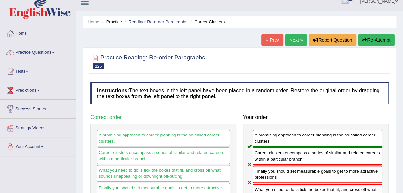
scroll to position [0, 0]
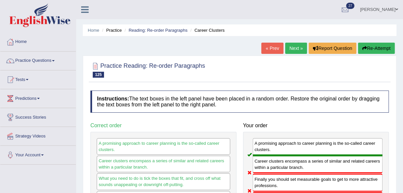
click at [295, 46] on link "Next »" at bounding box center [296, 48] width 22 height 11
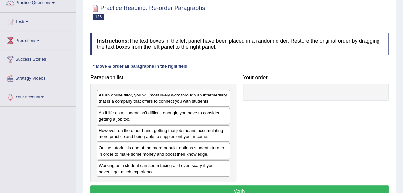
scroll to position [59, 0]
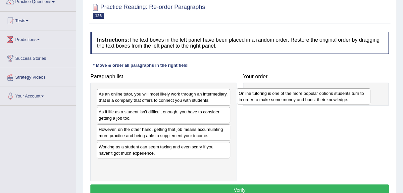
drag, startPoint x: 125, startPoint y: 152, endPoint x: 270, endPoint y: 94, distance: 155.0
click at [270, 94] on div "Online tutoring is one of the more popular options students turn to in order to…" at bounding box center [303, 96] width 133 height 17
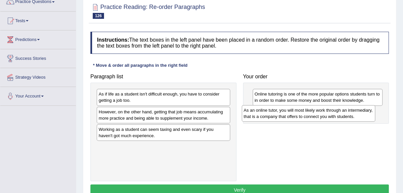
drag, startPoint x: 128, startPoint y: 101, endPoint x: 278, endPoint y: 117, distance: 151.5
click at [278, 117] on div "As an online tutor, you will most likely work through an intermediary, that is …" at bounding box center [308, 113] width 133 height 17
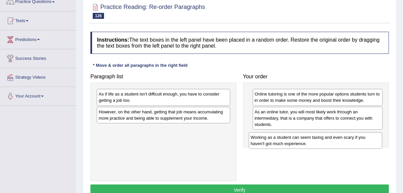
drag, startPoint x: 117, startPoint y: 134, endPoint x: 270, endPoint y: 141, distance: 152.5
click at [270, 141] on div "Working as a student can seem taxing and even scary if you haven't got much exp…" at bounding box center [315, 140] width 133 height 17
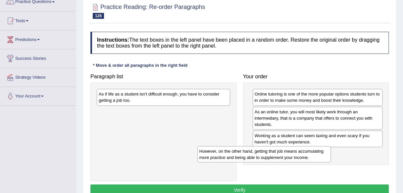
drag, startPoint x: 161, startPoint y: 116, endPoint x: 281, endPoint y: 151, distance: 124.6
click at [281, 151] on div "However, on the other hand, getting that job means accumulating more practice a…" at bounding box center [263, 154] width 133 height 17
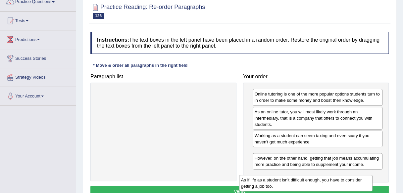
drag, startPoint x: 117, startPoint y: 94, endPoint x: 260, endPoint y: 188, distance: 170.3
click at [260, 188] on div "As if life as a student isn't difficult enough, you have to consider getting a …" at bounding box center [305, 183] width 133 height 17
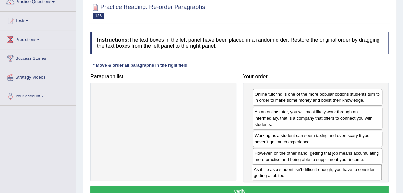
drag, startPoint x: 266, startPoint y: 159, endPoint x: 265, endPoint y: 175, distance: 16.9
click at [265, 175] on div "As if life as a student isn't difficult enough, you have to consider getting a …" at bounding box center [317, 173] width 130 height 17
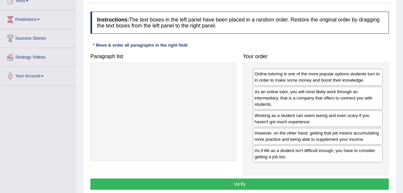
scroll to position [85, 0]
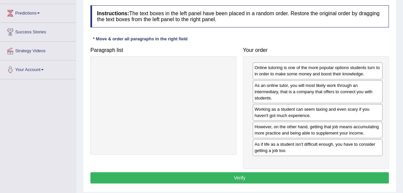
click at [339, 178] on button "Verify" at bounding box center [239, 178] width 298 height 11
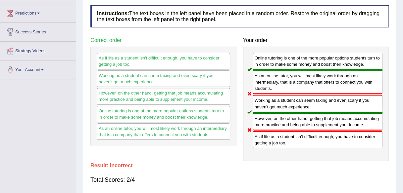
drag, startPoint x: 314, startPoint y: 127, endPoint x: 314, endPoint y: 117, distance: 9.9
click at [314, 120] on div "However, on the other hand, getting that job means accumulating more practice a…" at bounding box center [318, 122] width 130 height 18
click at [262, 142] on div "As if life as a student isn't difficult enough, you have to consider getting a …" at bounding box center [318, 139] width 130 height 17
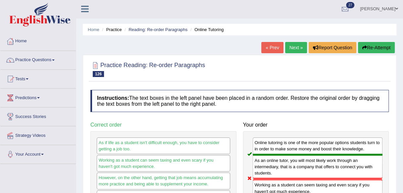
scroll to position [0, 0]
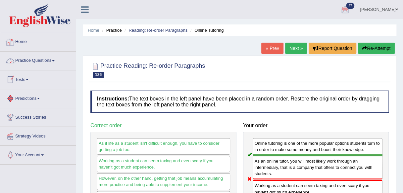
click at [27, 40] on link "Home" at bounding box center [37, 41] width 75 height 17
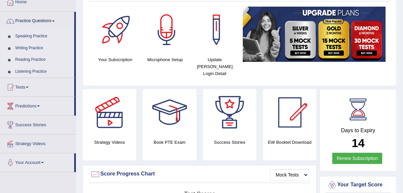
scroll to position [40, 0]
click at [55, 21] on span at bounding box center [53, 21] width 3 height 1
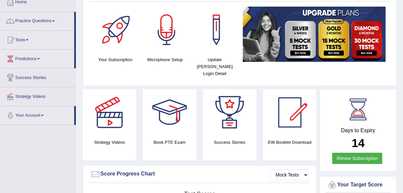
click at [55, 21] on span at bounding box center [53, 21] width 3 height 1
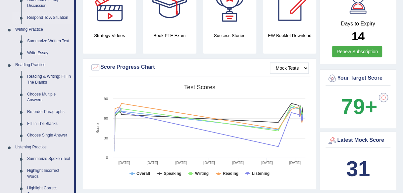
scroll to position [159, 0]
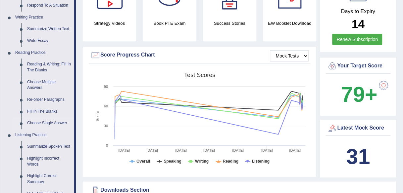
click at [36, 121] on link "Choose Single Answer" at bounding box center [49, 124] width 50 height 12
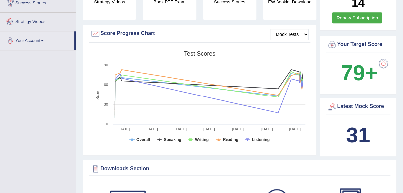
scroll to position [231, 0]
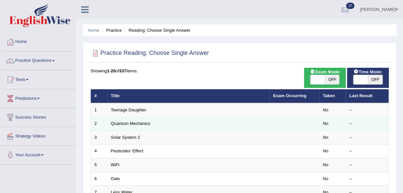
click at [115, 129] on td "Quantum Mechanics" at bounding box center [188, 124] width 162 height 14
click at [120, 125] on link "Quantum Mechanics" at bounding box center [130, 123] width 39 height 5
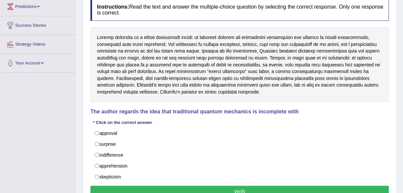
scroll to position [146, 0]
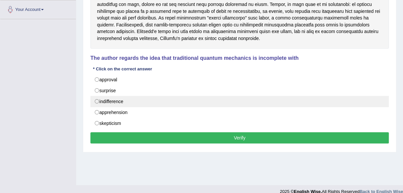
click at [99, 98] on label "indifference" at bounding box center [239, 101] width 298 height 11
radio input "true"
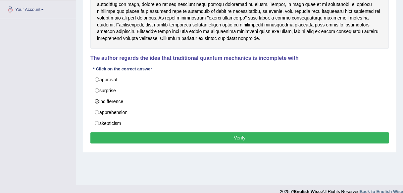
click at [111, 132] on button "Verify" at bounding box center [239, 137] width 298 height 11
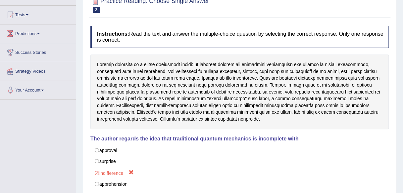
scroll to position [0, 0]
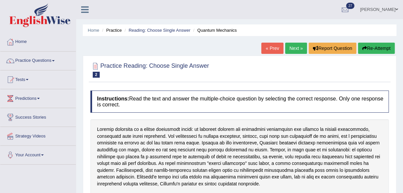
click at [53, 60] on link "Practice Questions" at bounding box center [37, 60] width 75 height 17
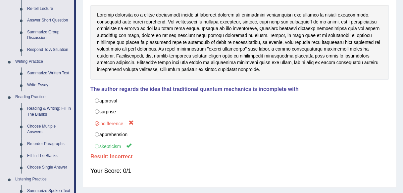
scroll to position [132, 0]
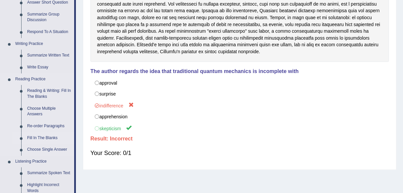
click at [45, 139] on link "Fill In The Blanks" at bounding box center [49, 138] width 50 height 12
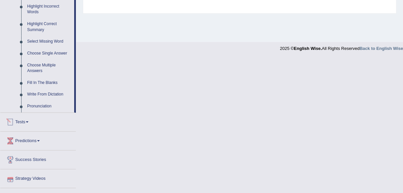
scroll to position [261, 0]
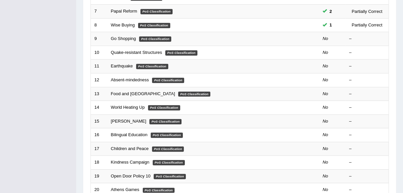
scroll to position [175, 0]
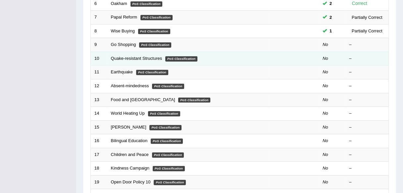
click at [174, 57] on em "PoS Classification" at bounding box center [181, 58] width 32 height 5
click at [123, 58] on link "Quake-resistant Structures" at bounding box center [136, 58] width 51 height 5
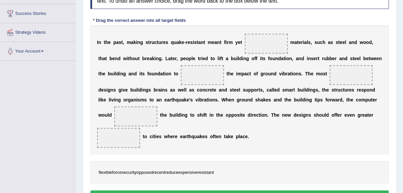
scroll to position [110, 0]
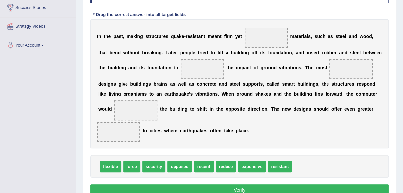
click at [250, 163] on span "expensive" at bounding box center [251, 167] width 27 height 12
drag, startPoint x: 107, startPoint y: 165, endPoint x: 274, endPoint y: 42, distance: 207.2
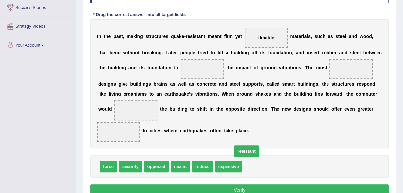
drag, startPoint x: 254, startPoint y: 166, endPoint x: 213, endPoint y: 112, distance: 68.0
click at [234, 146] on span "resistant" at bounding box center [246, 152] width 25 height 12
drag, startPoint x: 256, startPoint y: 167, endPoint x: 199, endPoint y: 74, distance: 108.8
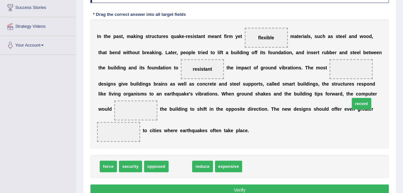
drag, startPoint x: 183, startPoint y: 167, endPoint x: 370, endPoint y: 98, distance: 199.5
click at [370, 98] on span "recent" at bounding box center [362, 104] width 20 height 12
drag, startPoint x: 175, startPoint y: 167, endPoint x: 338, endPoint y: 69, distance: 190.5
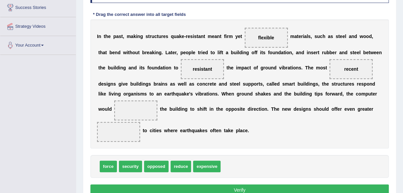
drag, startPoint x: 109, startPoint y: 166, endPoint x: 107, endPoint y: 169, distance: 4.5
drag, startPoint x: 106, startPoint y: 167, endPoint x: 134, endPoint y: 111, distance: 62.6
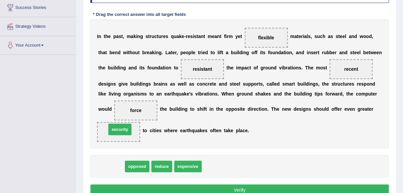
drag, startPoint x: 116, startPoint y: 167, endPoint x: 124, endPoint y: 131, distance: 36.8
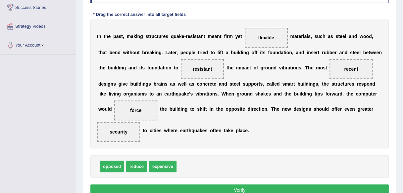
click at [204, 189] on button "Verify" at bounding box center [239, 190] width 298 height 11
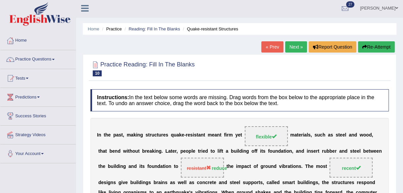
scroll to position [0, 0]
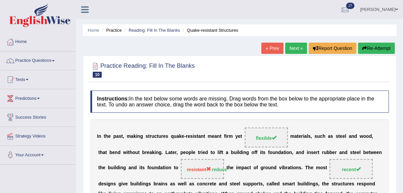
click at [292, 46] on link "Next »" at bounding box center [296, 48] width 22 height 11
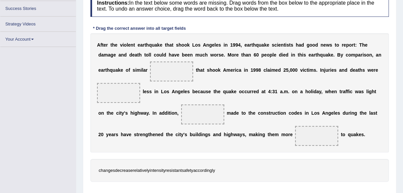
scroll to position [103, 0]
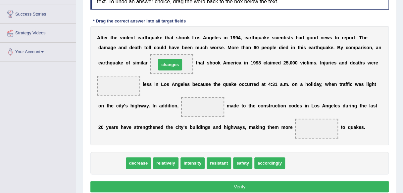
drag, startPoint x: 116, startPoint y: 163, endPoint x: 174, endPoint y: 65, distance: 114.3
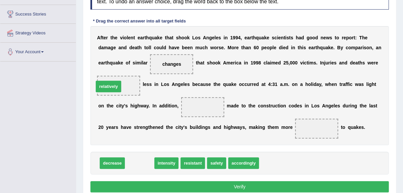
drag, startPoint x: 138, startPoint y: 161, endPoint x: 107, endPoint y: 84, distance: 82.9
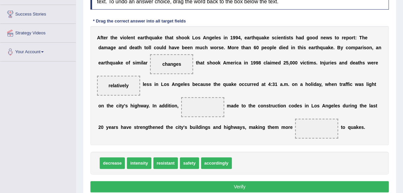
drag, startPoint x: 165, startPoint y: 162, endPoint x: 181, endPoint y: 142, distance: 25.7
drag, startPoint x: 189, startPoint y: 163, endPoint x: 203, endPoint y: 106, distance: 58.0
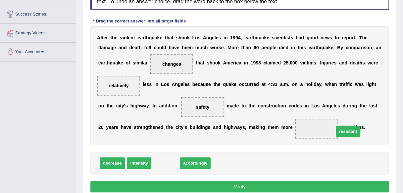
drag, startPoint x: 169, startPoint y: 163, endPoint x: 340, endPoint y: 131, distance: 174.6
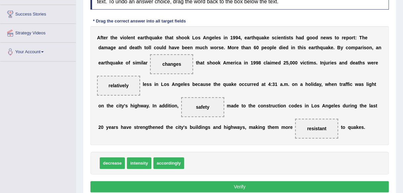
click at [299, 188] on button "Verify" at bounding box center [239, 186] width 298 height 11
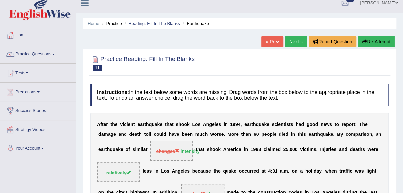
scroll to position [0, 0]
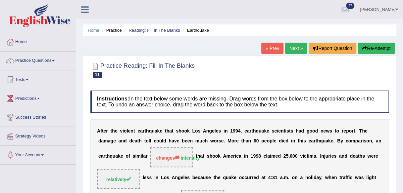
click at [295, 46] on link "Next »" at bounding box center [296, 48] width 22 height 11
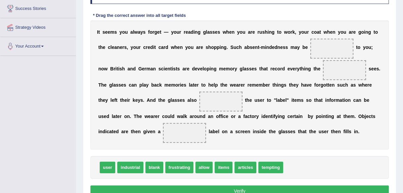
scroll to position [109, 0]
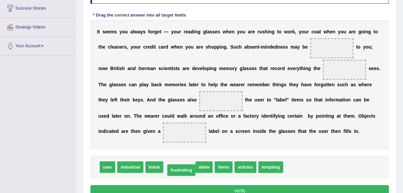
drag, startPoint x: 183, startPoint y: 168, endPoint x: 185, endPoint y: 171, distance: 3.6
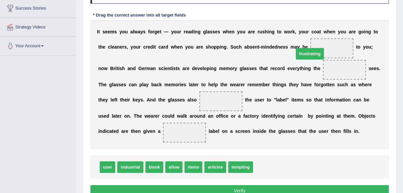
drag, startPoint x: 264, startPoint y: 166, endPoint x: 307, endPoint y: 49, distance: 124.2
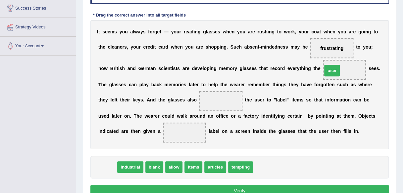
drag, startPoint x: 109, startPoint y: 165, endPoint x: 334, endPoint y: 68, distance: 244.7
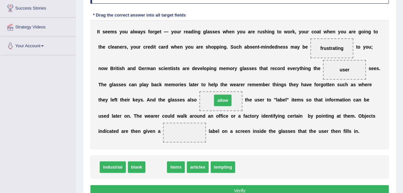
drag, startPoint x: 157, startPoint y: 167, endPoint x: 224, endPoint y: 100, distance: 94.6
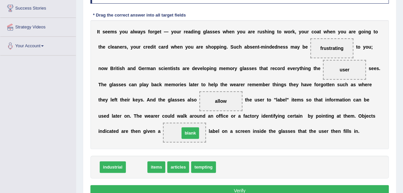
drag, startPoint x: 136, startPoint y: 167, endPoint x: 189, endPoint y: 132, distance: 63.6
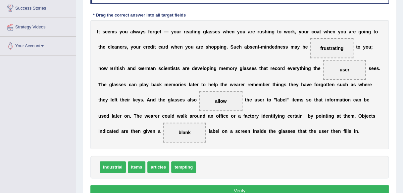
click at [251, 191] on button "Verify" at bounding box center [239, 190] width 298 height 11
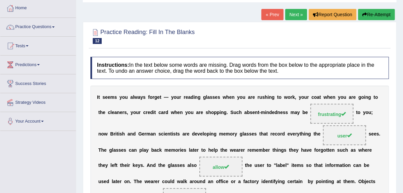
scroll to position [26, 0]
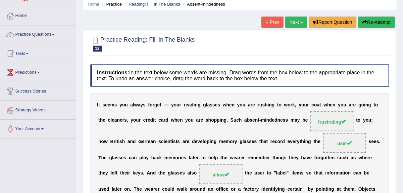
click at [297, 19] on link "Next »" at bounding box center [296, 22] width 22 height 11
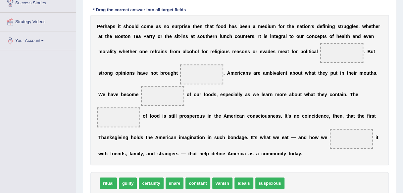
scroll to position [118, 0]
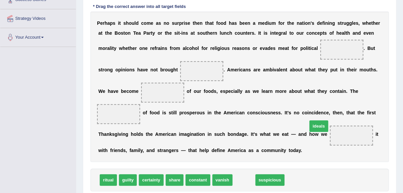
drag, startPoint x: 243, startPoint y: 178, endPoint x: 331, endPoint y: 102, distance: 116.4
click at [328, 121] on span "ideals" at bounding box center [318, 127] width 19 height 12
drag, startPoint x: 249, startPoint y: 177, endPoint x: 341, endPoint y: 52, distance: 155.4
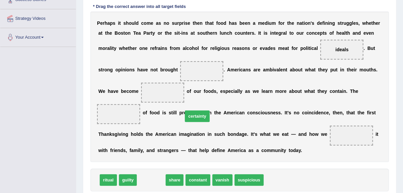
drag, startPoint x: 155, startPoint y: 181, endPoint x: 209, endPoint y: 102, distance: 95.9
click at [203, 114] on span "certainty" at bounding box center [197, 117] width 25 height 12
drag, startPoint x: 154, startPoint y: 181, endPoint x: 195, endPoint y: 91, distance: 99.0
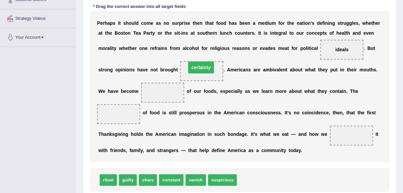
drag, startPoint x: 164, startPoint y: 92, endPoint x: 202, endPoint y: 67, distance: 45.9
drag, startPoint x: 175, startPoint y: 180, endPoint x: 184, endPoint y: 162, distance: 20.0
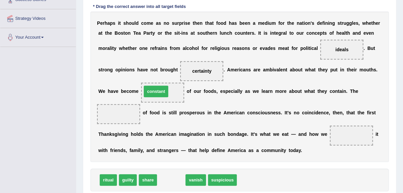
drag, startPoint x: 170, startPoint y: 179, endPoint x: 155, endPoint y: 90, distance: 89.7
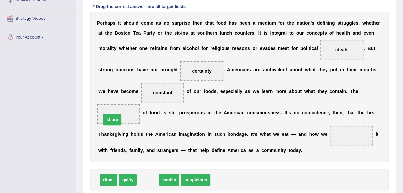
drag, startPoint x: 146, startPoint y: 181, endPoint x: 111, endPoint y: 119, distance: 71.5
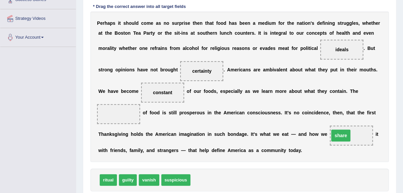
drag, startPoint x: 122, startPoint y: 115, endPoint x: 349, endPoint y: 137, distance: 227.9
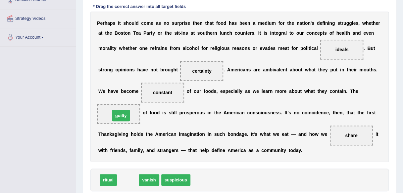
drag, startPoint x: 125, startPoint y: 177, endPoint x: 120, endPoint y: 119, distance: 58.2
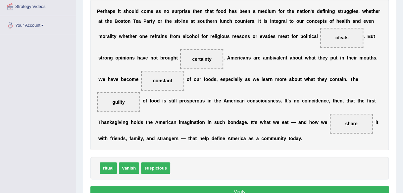
scroll to position [131, 0]
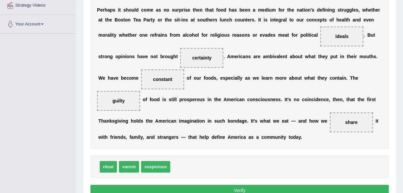
click at [338, 189] on button "Verify" at bounding box center [239, 190] width 298 height 11
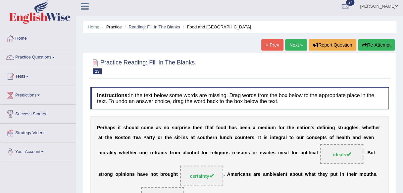
scroll to position [0, 0]
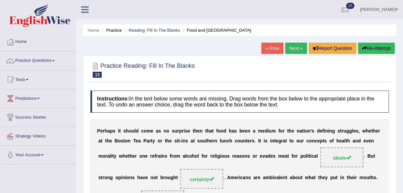
click at [291, 47] on link "Next »" at bounding box center [296, 48] width 22 height 11
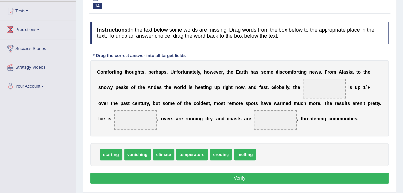
scroll to position [68, 0]
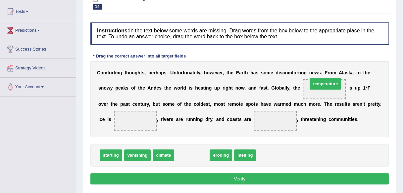
drag, startPoint x: 201, startPoint y: 155, endPoint x: 335, endPoint y: 83, distance: 151.7
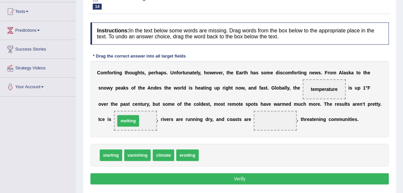
drag, startPoint x: 212, startPoint y: 154, endPoint x: 128, endPoint y: 120, distance: 90.3
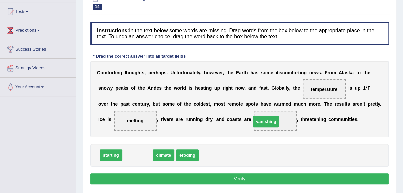
drag, startPoint x: 141, startPoint y: 156, endPoint x: 270, endPoint y: 122, distance: 132.9
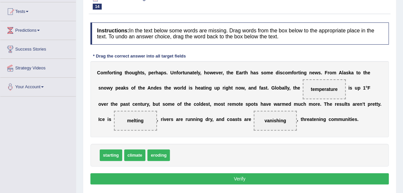
click at [237, 174] on button "Verify" at bounding box center [239, 178] width 298 height 11
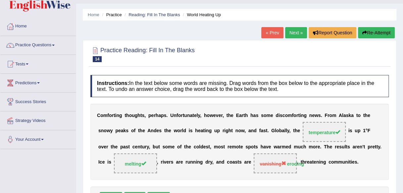
scroll to position [15, 0]
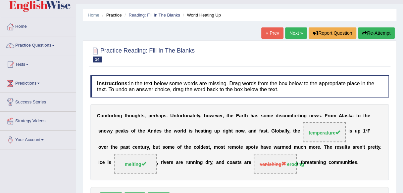
click at [291, 33] on link "Next »" at bounding box center [296, 32] width 22 height 11
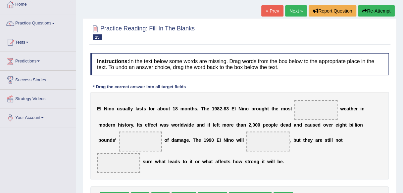
scroll to position [89, 0]
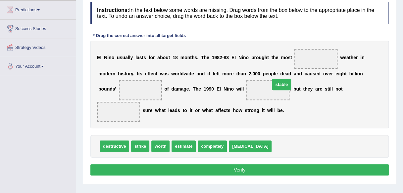
drag, startPoint x: 265, startPoint y: 146, endPoint x: 299, endPoint y: 32, distance: 118.2
click at [291, 79] on span "stable" at bounding box center [281, 85] width 19 height 12
drag, startPoint x: 263, startPoint y: 146, endPoint x: 312, endPoint y: 59, distance: 100.8
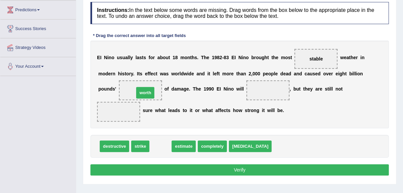
drag, startPoint x: 160, startPoint y: 146, endPoint x: 144, endPoint y: 93, distance: 55.1
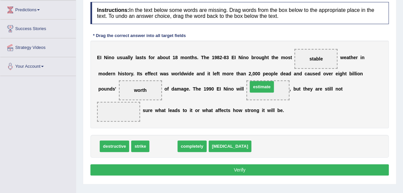
drag, startPoint x: 161, startPoint y: 145, endPoint x: 260, endPoint y: 85, distance: 115.0
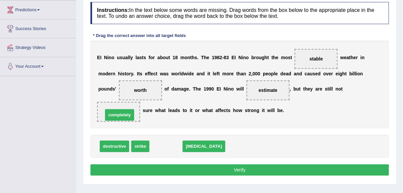
drag, startPoint x: 169, startPoint y: 148, endPoint x: 123, endPoint y: 116, distance: 56.4
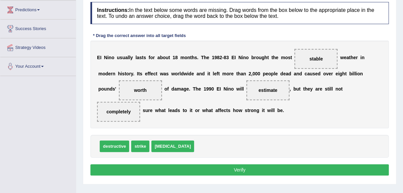
click at [154, 168] on button "Verify" at bounding box center [239, 170] width 298 height 11
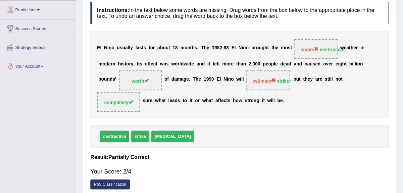
scroll to position [0, 0]
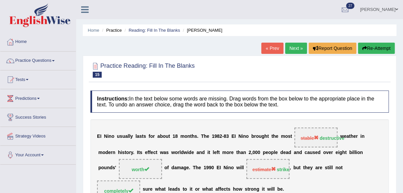
click at [297, 53] on link "Next »" at bounding box center [296, 48] width 22 height 11
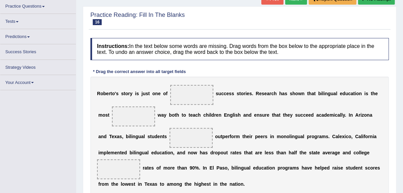
click at [403, 144] on html "Toggle navigation Home Practice Questions Speaking Practice Read Aloud Repeat S…" at bounding box center [201, 47] width 403 height 193
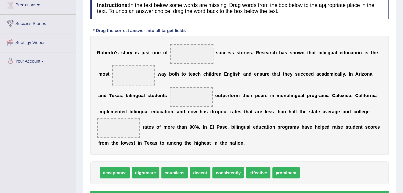
scroll to position [94, 0]
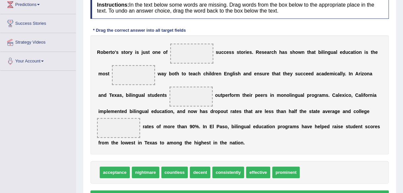
click at [154, 172] on span "nightmare" at bounding box center [145, 173] width 27 height 12
drag, startPoint x: 175, startPoint y: 170, endPoint x: 191, endPoint y: 49, distance: 122.3
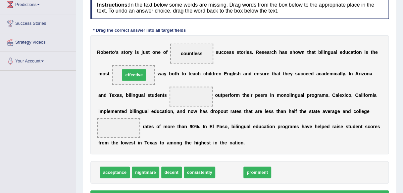
drag, startPoint x: 227, startPoint y: 173, endPoint x: 133, endPoint y: 76, distance: 134.6
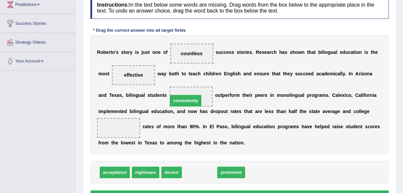
drag, startPoint x: 199, startPoint y: 171, endPoint x: 185, endPoint y: 100, distance: 72.5
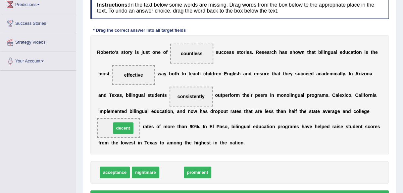
drag, startPoint x: 178, startPoint y: 174, endPoint x: 130, endPoint y: 130, distance: 65.6
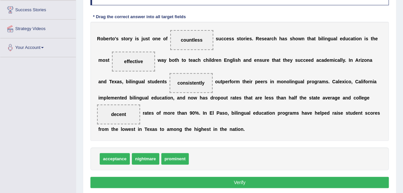
scroll to position [121, 0]
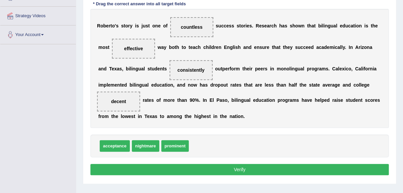
click at [220, 166] on button "Verify" at bounding box center [239, 169] width 298 height 11
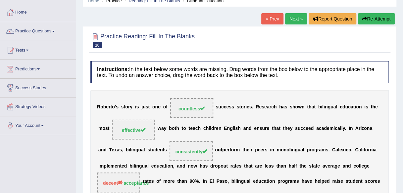
scroll to position [28, 0]
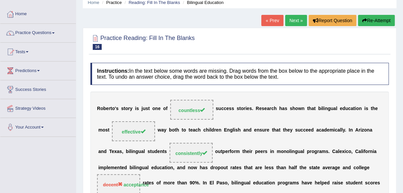
click at [293, 21] on link "Next »" at bounding box center [296, 20] width 22 height 11
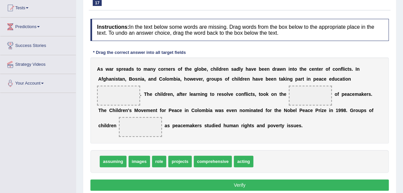
scroll to position [74, 0]
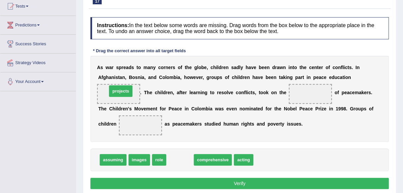
drag, startPoint x: 176, startPoint y: 159, endPoint x: 117, endPoint y: 90, distance: 90.9
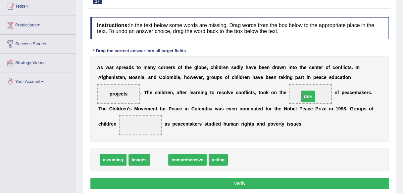
drag, startPoint x: 160, startPoint y: 159, endPoint x: 309, endPoint y: 96, distance: 162.3
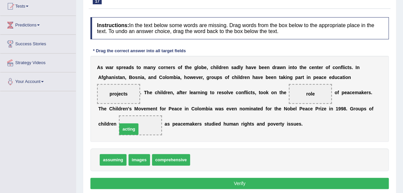
drag, startPoint x: 204, startPoint y: 160, endPoint x: 131, endPoint y: 129, distance: 79.1
click at [146, 181] on button "Verify" at bounding box center [239, 183] width 298 height 11
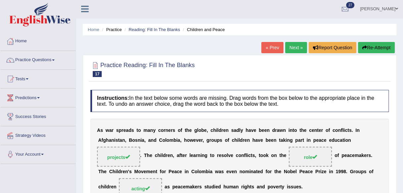
scroll to position [0, 0]
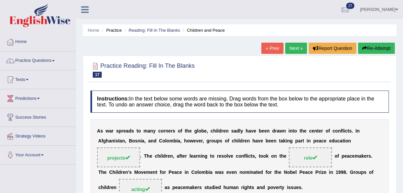
click at [296, 51] on link "Next »" at bounding box center [296, 48] width 22 height 11
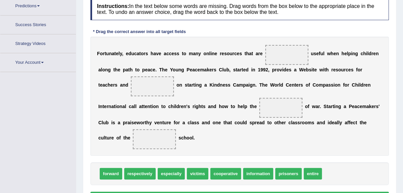
scroll to position [103, 0]
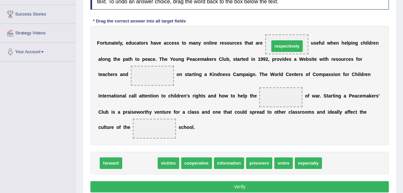
drag, startPoint x: 136, startPoint y: 164, endPoint x: 283, endPoint y: 47, distance: 187.8
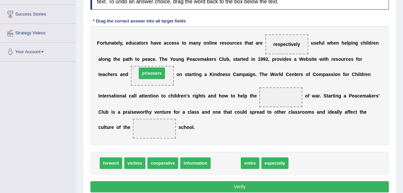
drag, startPoint x: 226, startPoint y: 166, endPoint x: 152, endPoint y: 76, distance: 116.5
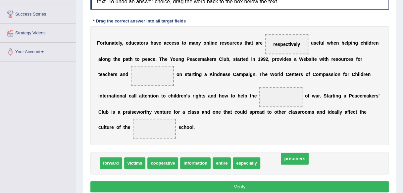
drag, startPoint x: 157, startPoint y: 75, endPoint x: 296, endPoint y: 170, distance: 168.1
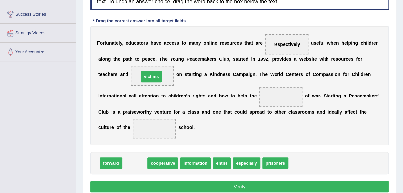
drag, startPoint x: 130, startPoint y: 163, endPoint x: 146, endPoint y: 77, distance: 88.0
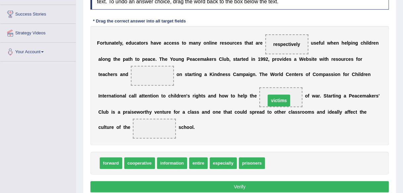
drag, startPoint x: 151, startPoint y: 75, endPoint x: 277, endPoint y: 100, distance: 128.9
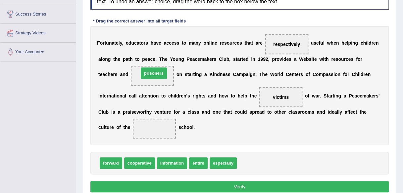
drag, startPoint x: 246, startPoint y: 165, endPoint x: 148, endPoint y: 74, distance: 133.1
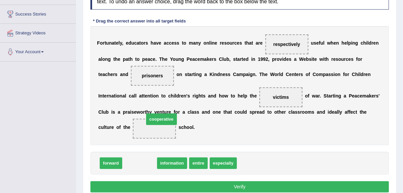
drag, startPoint x: 139, startPoint y: 164, endPoint x: 161, endPoint y: 120, distance: 49.2
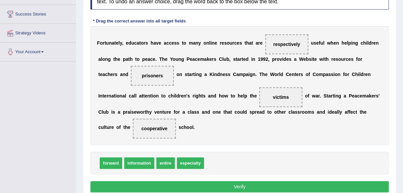
click at [154, 188] on button "Verify" at bounding box center [239, 186] width 298 height 11
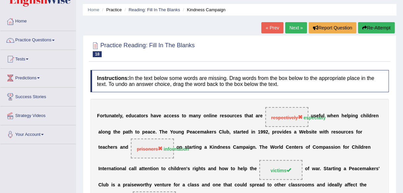
scroll to position [0, 0]
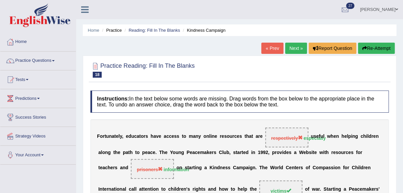
click at [289, 51] on link "Next »" at bounding box center [296, 48] width 22 height 11
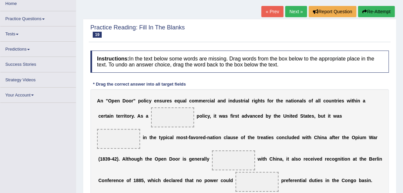
scroll to position [37, 0]
click at [56, 87] on link "Your Account" at bounding box center [37, 93] width 75 height 13
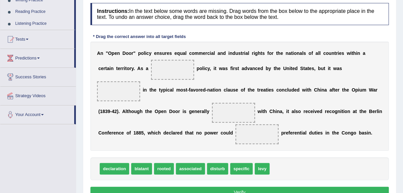
scroll to position [88, 0]
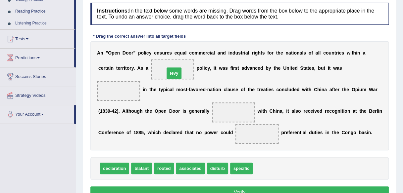
drag, startPoint x: 265, startPoint y: 167, endPoint x: 177, endPoint y: 72, distance: 129.8
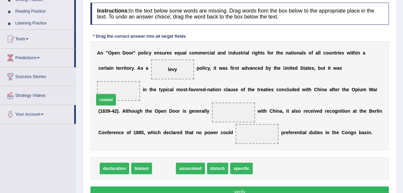
drag, startPoint x: 168, startPoint y: 169, endPoint x: 111, endPoint y: 97, distance: 91.0
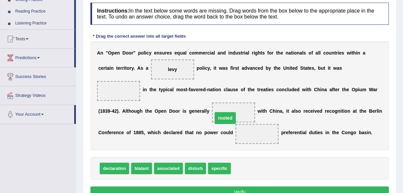
drag, startPoint x: 117, startPoint y: 91, endPoint x: 223, endPoint y: 118, distance: 110.0
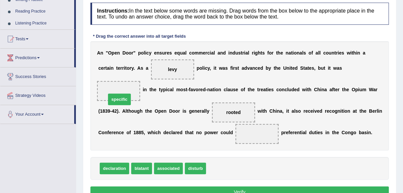
drag, startPoint x: 217, startPoint y: 168, endPoint x: 117, endPoint y: 95, distance: 123.9
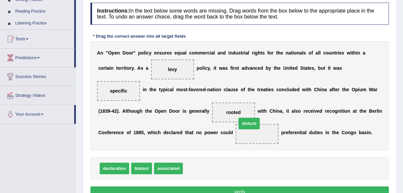
drag, startPoint x: 190, startPoint y: 169, endPoint x: 244, endPoint y: 124, distance: 70.0
drag, startPoint x: 193, startPoint y: 168, endPoint x: 220, endPoint y: 112, distance: 62.1
click at [207, 191] on button "Verify" at bounding box center [239, 192] width 298 height 11
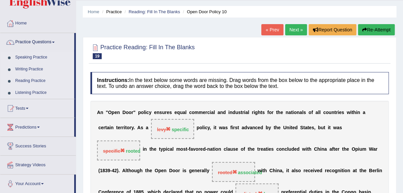
scroll to position [0, 0]
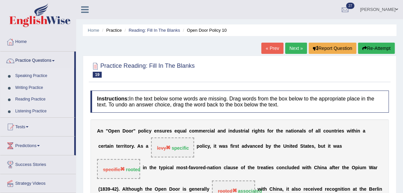
click at [294, 48] on link "Next »" at bounding box center [296, 48] width 22 height 11
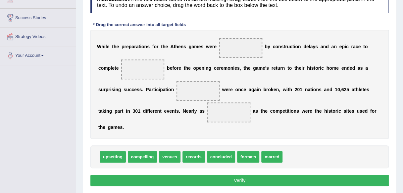
scroll to position [103, 0]
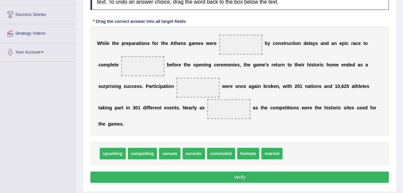
click at [189, 154] on span "records" at bounding box center [193, 154] width 23 height 12
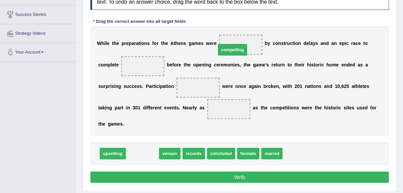
drag, startPoint x: 148, startPoint y: 154, endPoint x: 238, endPoint y: 50, distance: 137.5
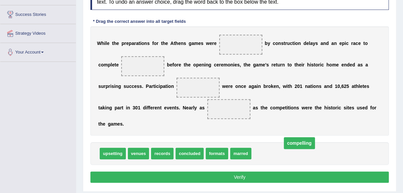
drag, startPoint x: 238, startPoint y: 44, endPoint x: 294, endPoint y: 154, distance: 123.8
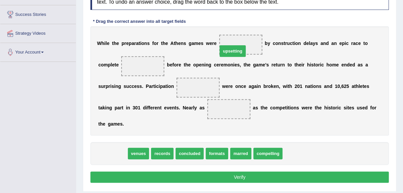
drag, startPoint x: 112, startPoint y: 153, endPoint x: 232, endPoint y: 48, distance: 160.0
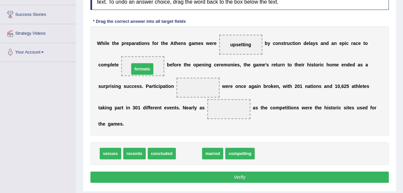
drag, startPoint x: 186, startPoint y: 153, endPoint x: 139, endPoint y: 63, distance: 101.1
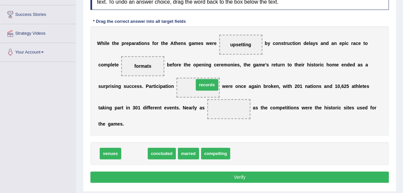
drag, startPoint x: 134, startPoint y: 157, endPoint x: 207, endPoint y: 88, distance: 100.0
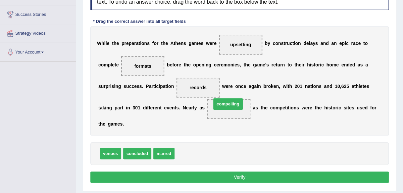
drag, startPoint x: 191, startPoint y: 158, endPoint x: 227, endPoint y: 108, distance: 62.1
click at [173, 178] on button "Verify" at bounding box center [239, 177] width 298 height 11
